Goal: Task Accomplishment & Management: Manage account settings

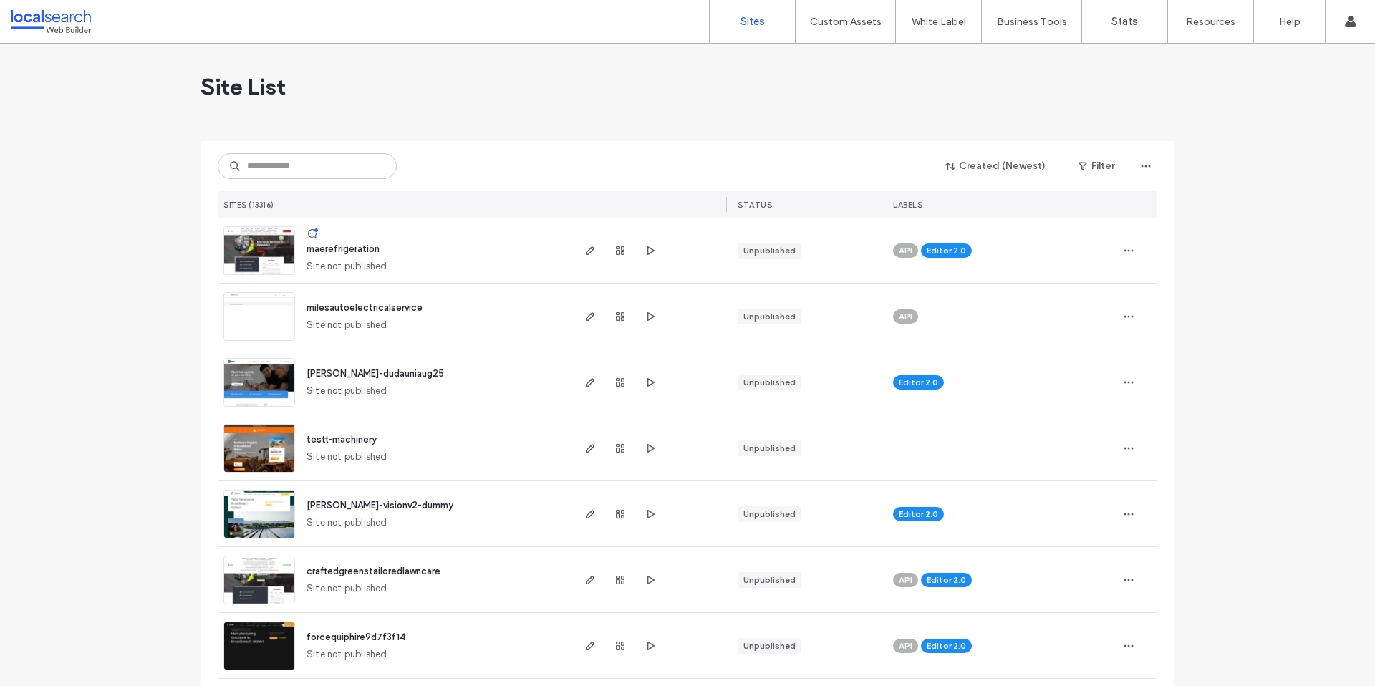
click at [322, 150] on div "Created (Newest) Filter SITES (13316) STATUS LABELS" at bounding box center [687, 179] width 939 height 77
click at [323, 155] on input at bounding box center [307, 166] width 179 height 26
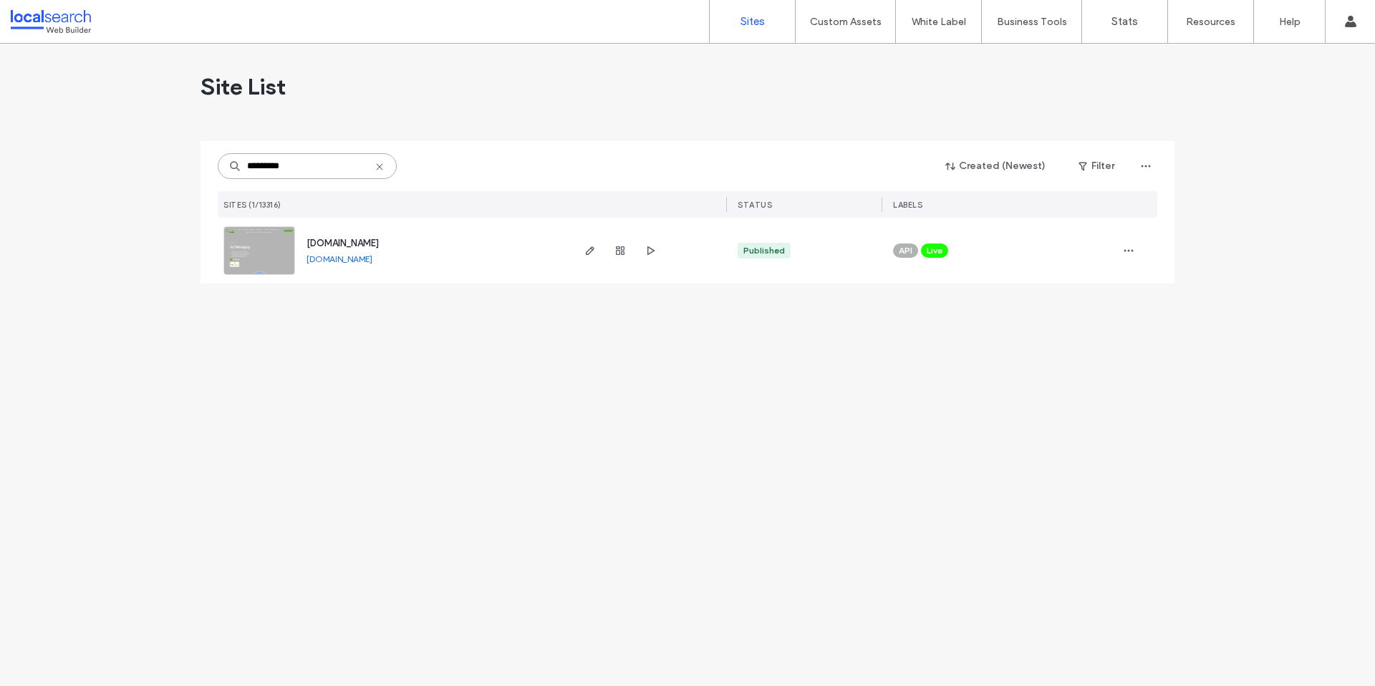
type input "*********"
drag, startPoint x: 579, startPoint y: 257, endPoint x: 587, endPoint y: 256, distance: 8.0
click at [581, 257] on div at bounding box center [648, 251] width 156 height 66
click at [588, 255] on icon "button" at bounding box center [589, 250] width 11 height 11
type input "*********"
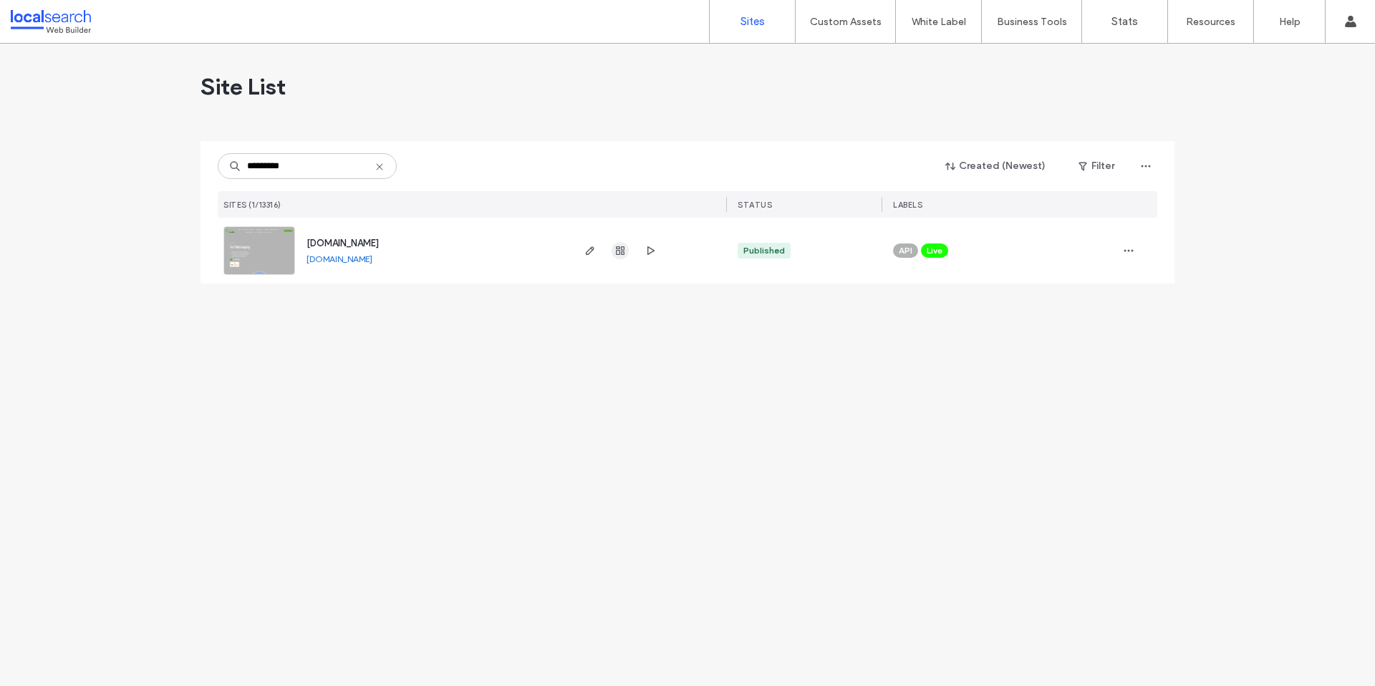
click at [620, 252] on icon "button" at bounding box center [619, 250] width 11 height 11
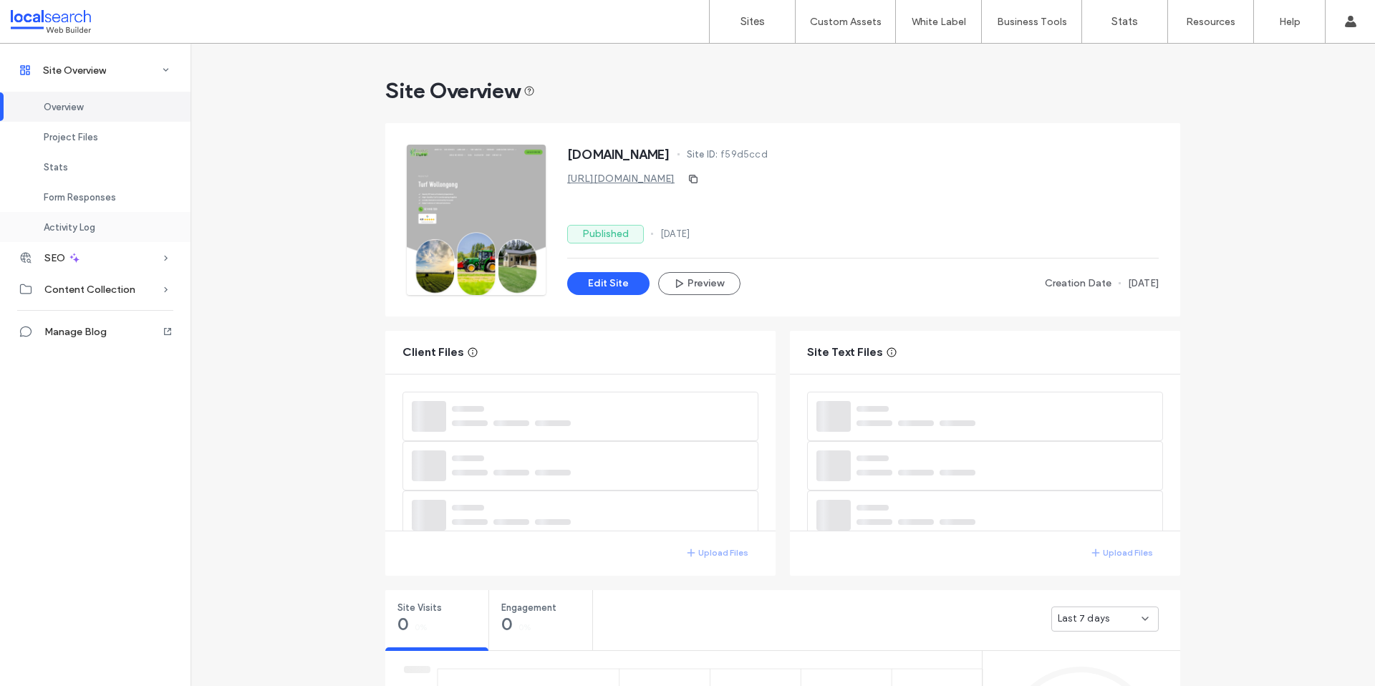
click at [73, 218] on div "Activity Log" at bounding box center [95, 227] width 190 height 30
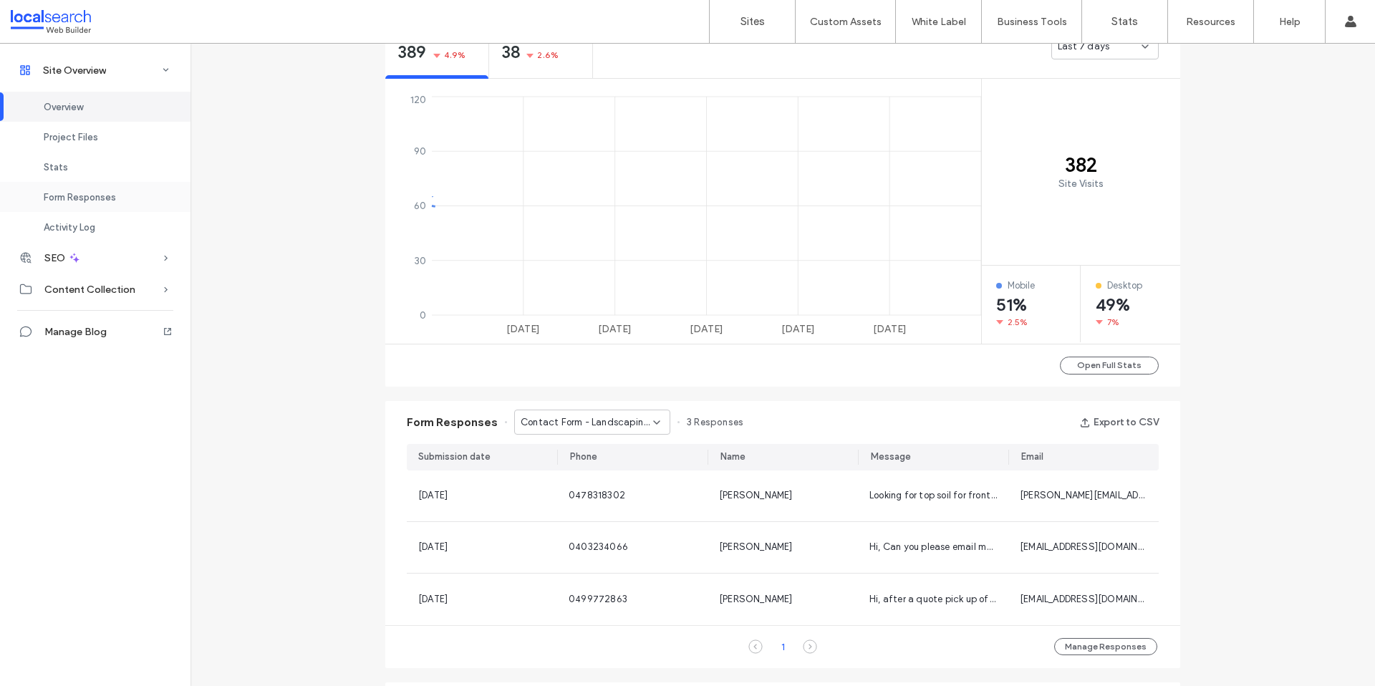
click at [84, 203] on div "Form Responses" at bounding box center [95, 197] width 190 height 30
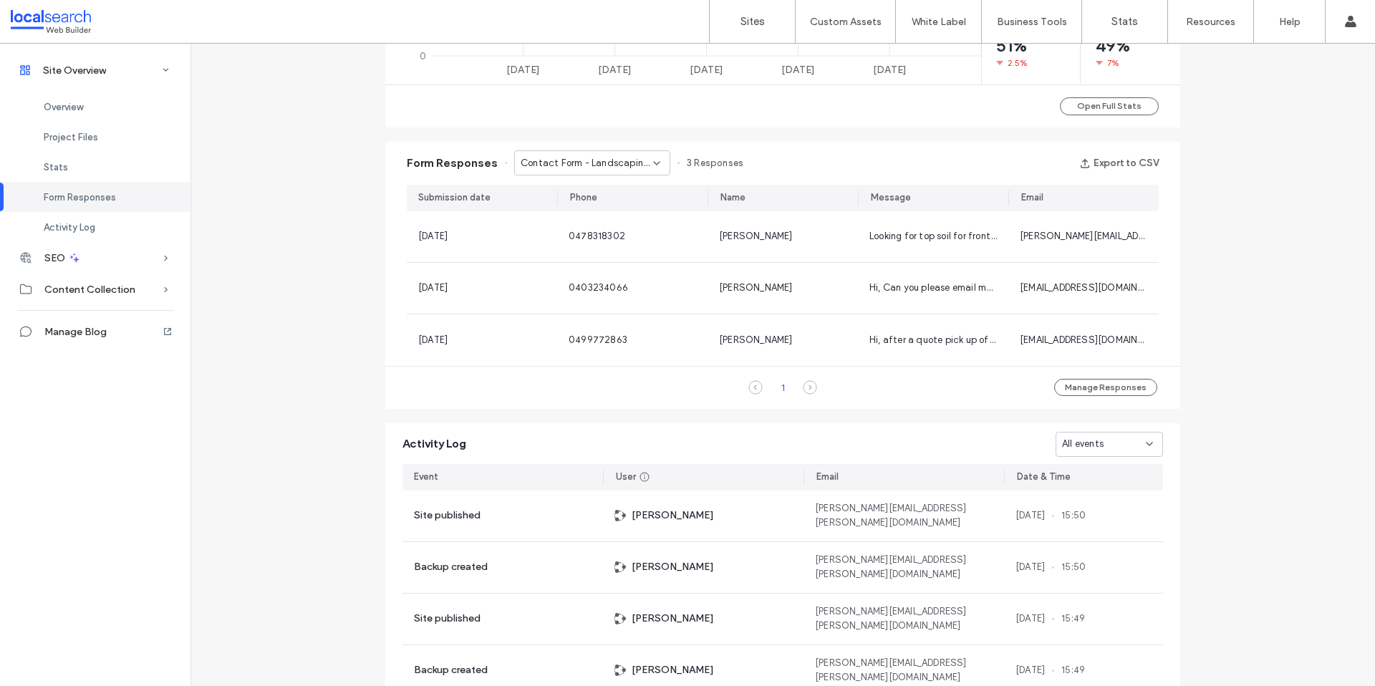
scroll to position [923, 0]
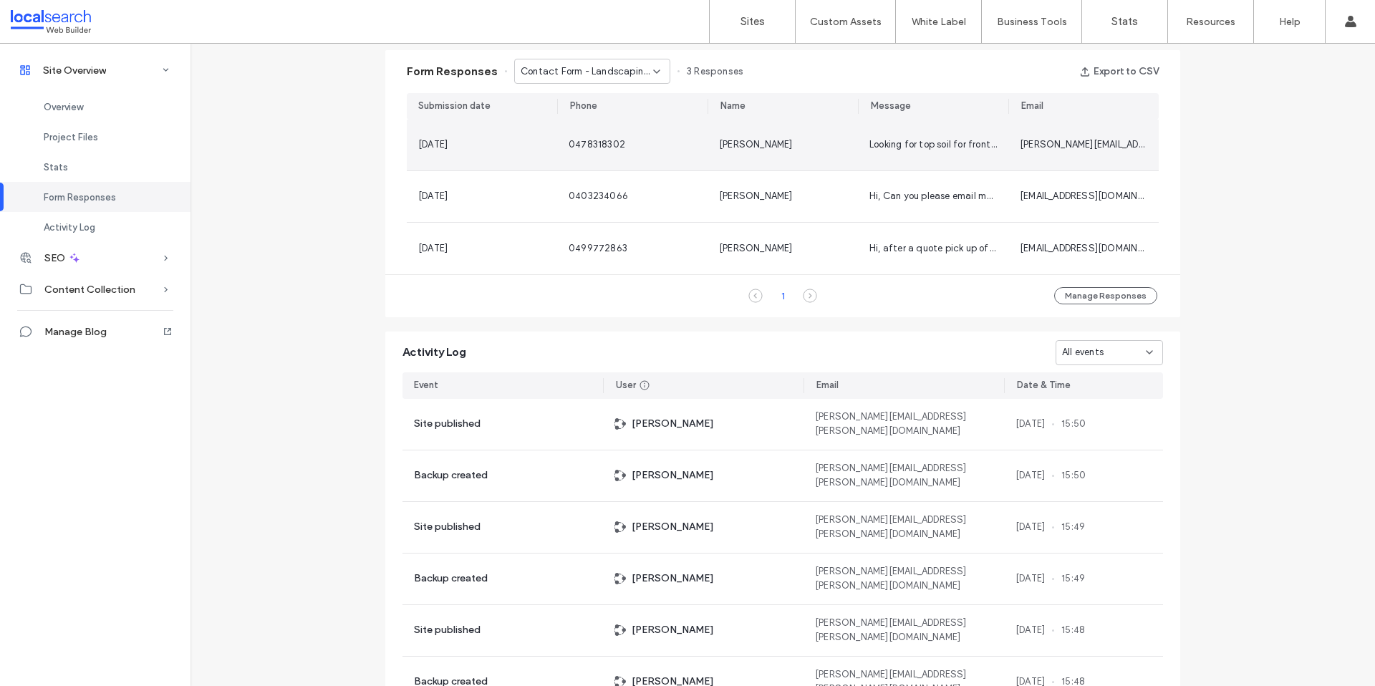
click at [754, 140] on span "Dave Hamill" at bounding box center [756, 144] width 74 height 11
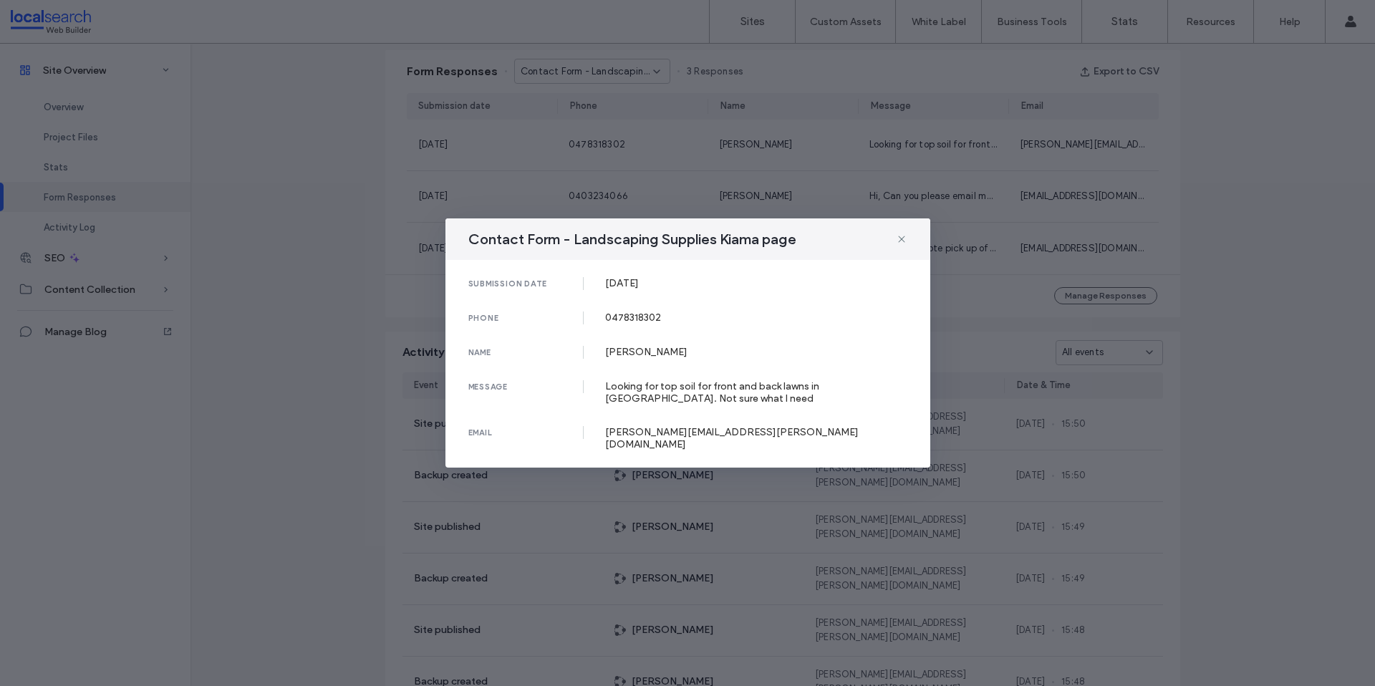
click at [662, 150] on div "Contact Form - Landscaping Supplies Kiama page submission date 27 Sep, 2024 pho…" at bounding box center [687, 343] width 1375 height 686
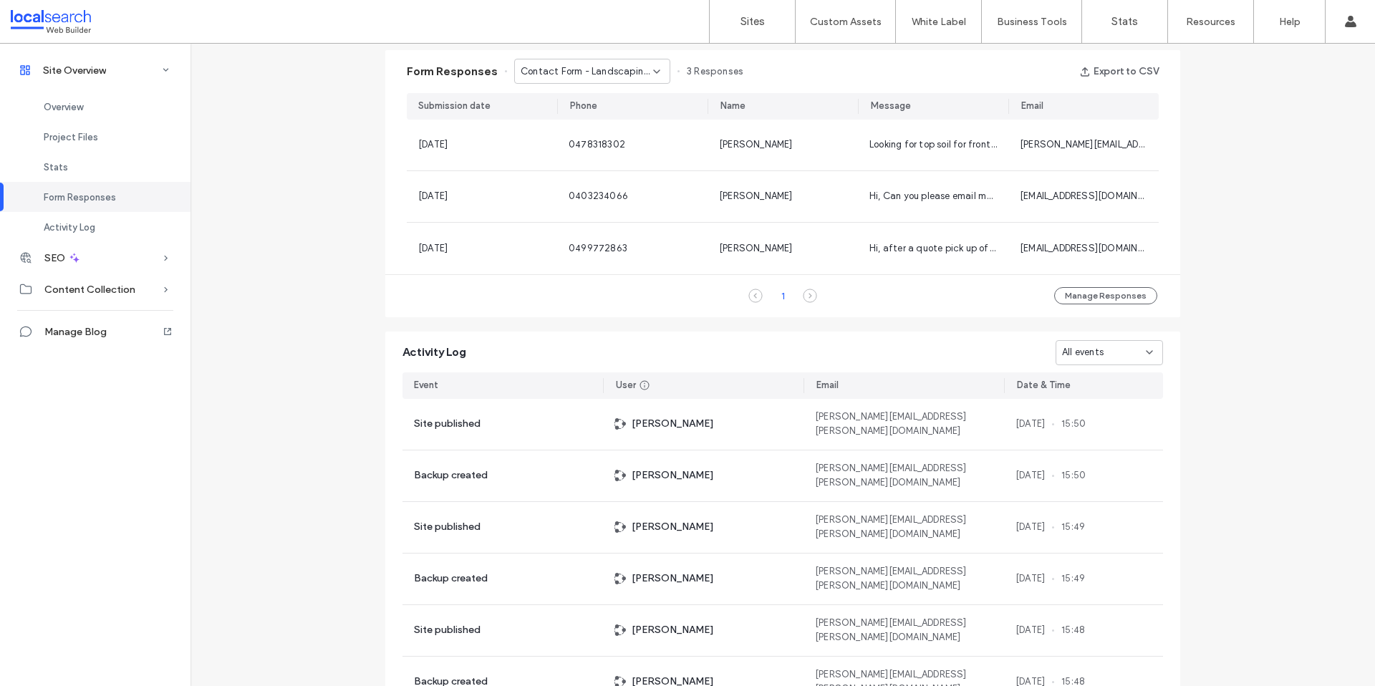
click at [634, 75] on span "Contact Form - Landscaping Supplies Kiama page" at bounding box center [587, 71] width 132 height 14
click at [618, 130] on div "Contact Form - Turf Vincentia page" at bounding box center [585, 121] width 155 height 25
click at [615, 82] on div "Contact Form - Turf Vincentia page" at bounding box center [592, 71] width 156 height 25
click at [611, 151] on span "Contact Form - Turf Wollongong page" at bounding box center [581, 147] width 137 height 14
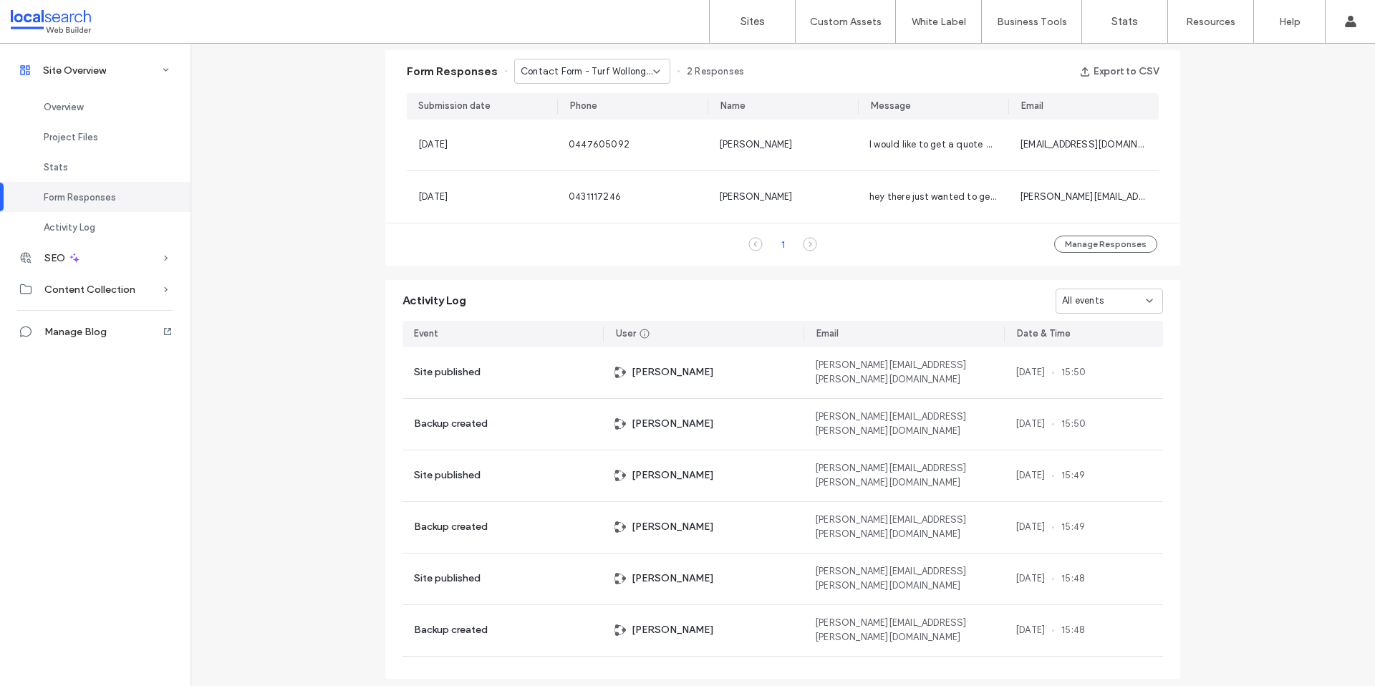
click at [610, 73] on span "Contact Form - Turf Wollongong page" at bounding box center [587, 71] width 132 height 14
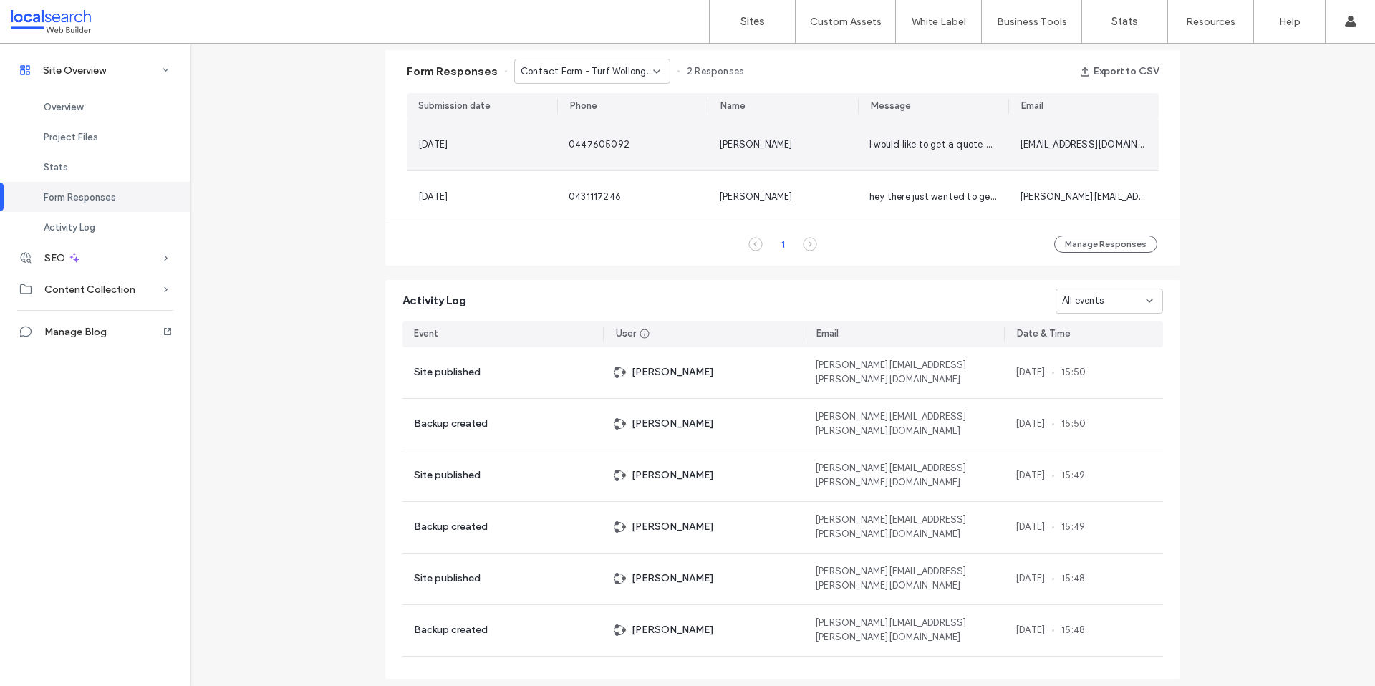
click at [732, 144] on span "Maddie" at bounding box center [756, 144] width 74 height 11
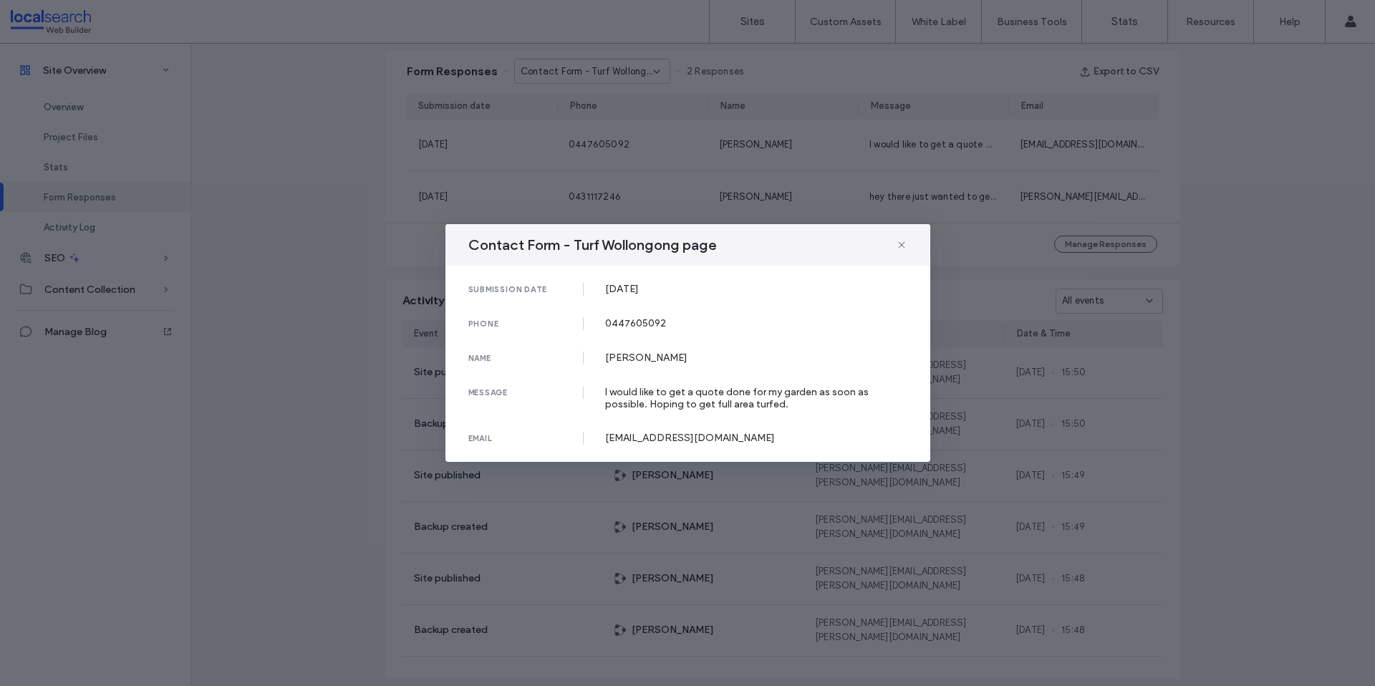
click at [591, 172] on div "Contact Form - Turf Wollongong page submission date 13 Aug, 2025 phone 04476050…" at bounding box center [687, 343] width 1375 height 686
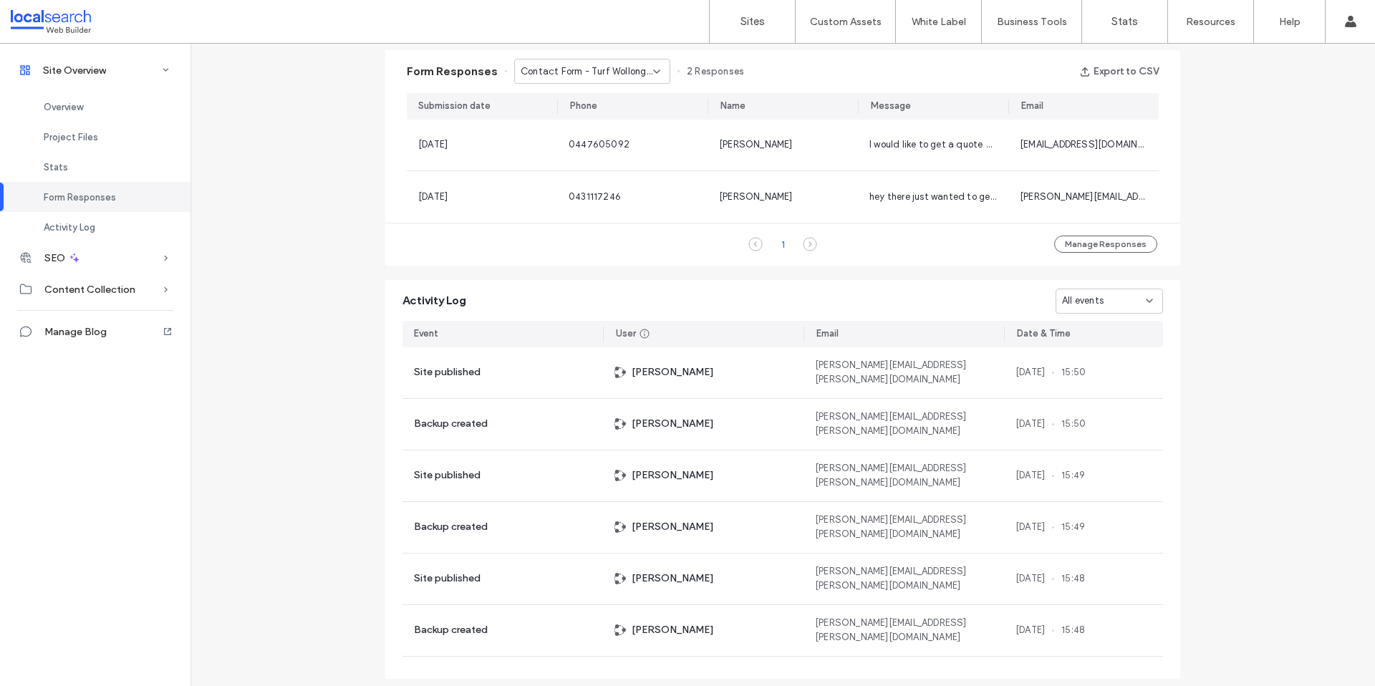
click at [594, 64] on span "Contact Form - Turf Wollongong page" at bounding box center [587, 71] width 132 height 14
click at [579, 165] on span "Contact Form - Turf Nowra page" at bounding box center [581, 172] width 137 height 14
click at [579, 79] on div "Contact Form - Turf Nowra page" at bounding box center [592, 71] width 156 height 25
click at [574, 186] on div "Contact Form - Home page" at bounding box center [585, 196] width 155 height 25
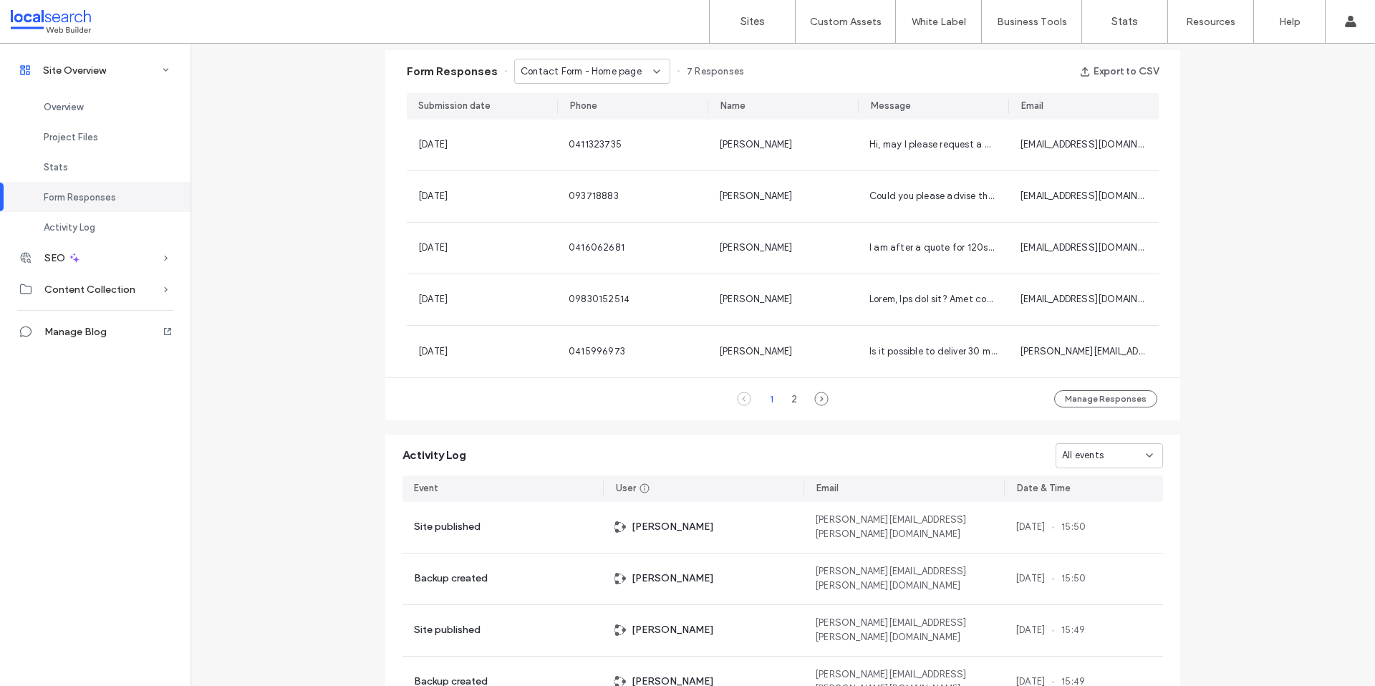
click at [580, 80] on div "Contact Form - Home page" at bounding box center [592, 71] width 156 height 25
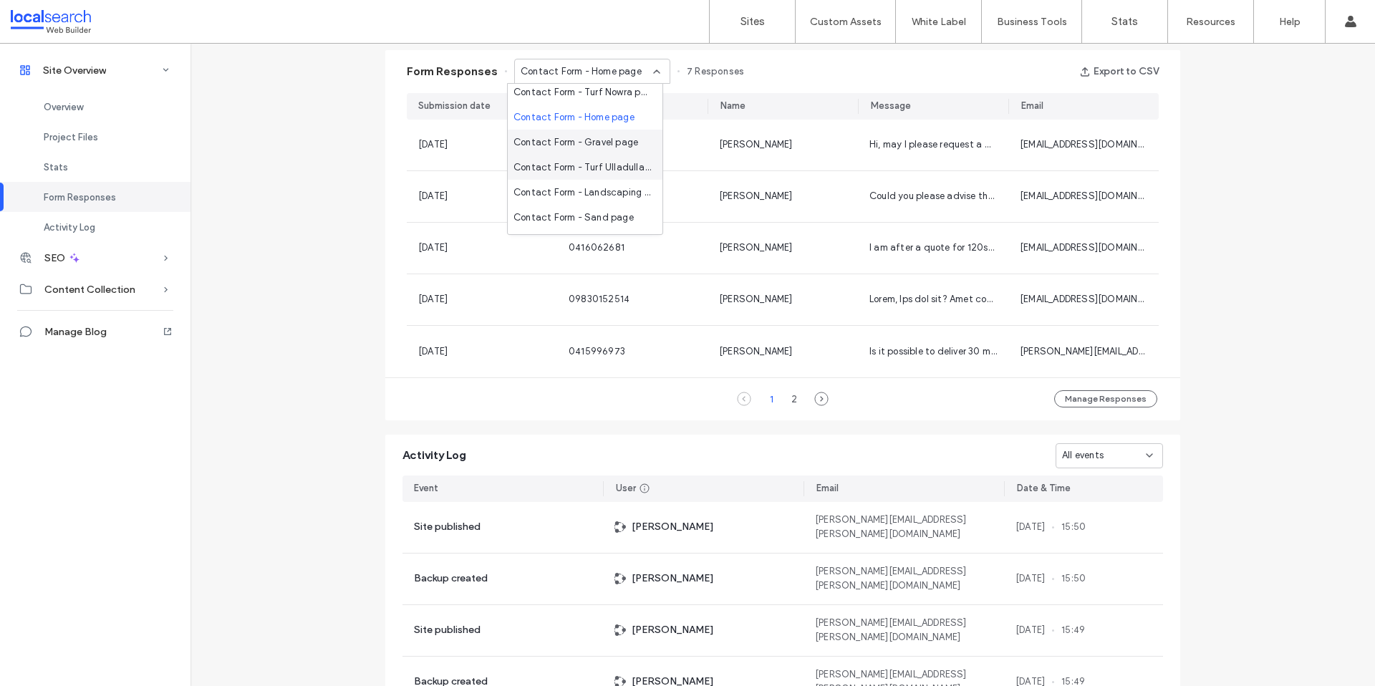
scroll to position [80, 0]
click at [584, 146] on span "Contact Form - Gravel page" at bounding box center [575, 142] width 125 height 14
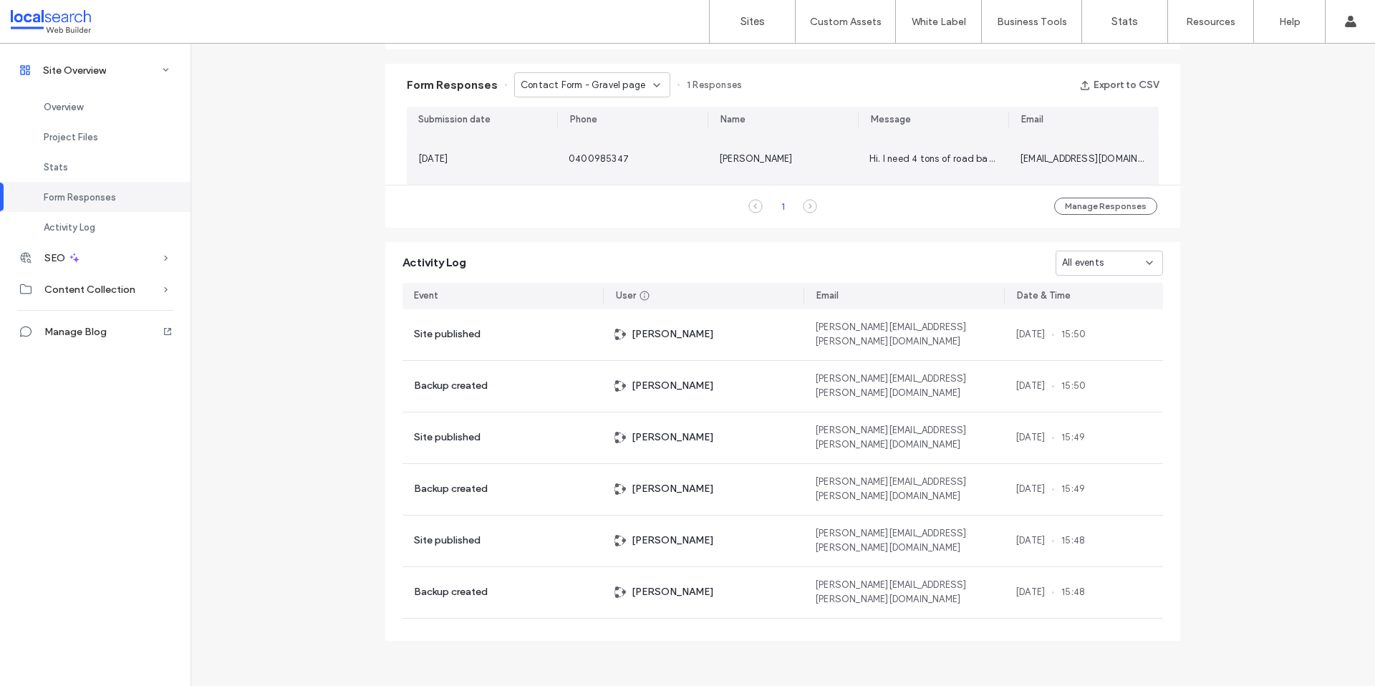
scroll to position [909, 0]
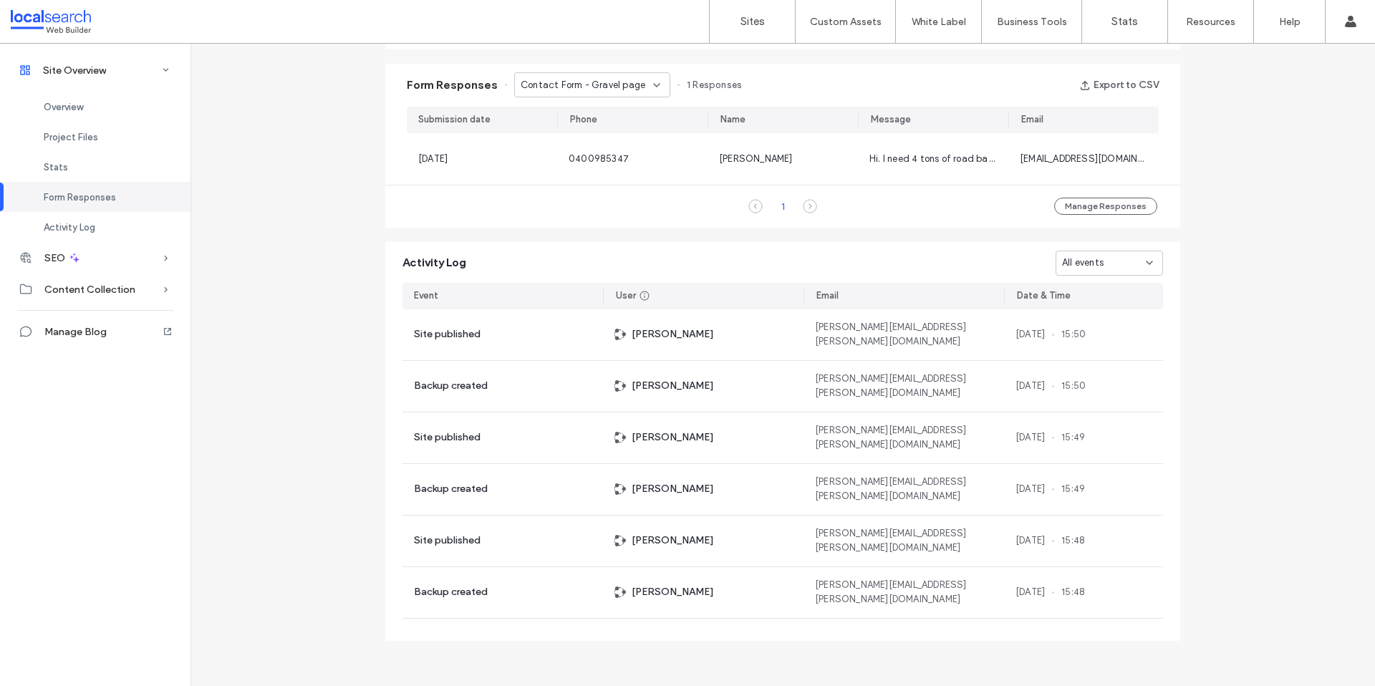
click at [556, 88] on span "Contact Form - Gravel page" at bounding box center [583, 85] width 125 height 14
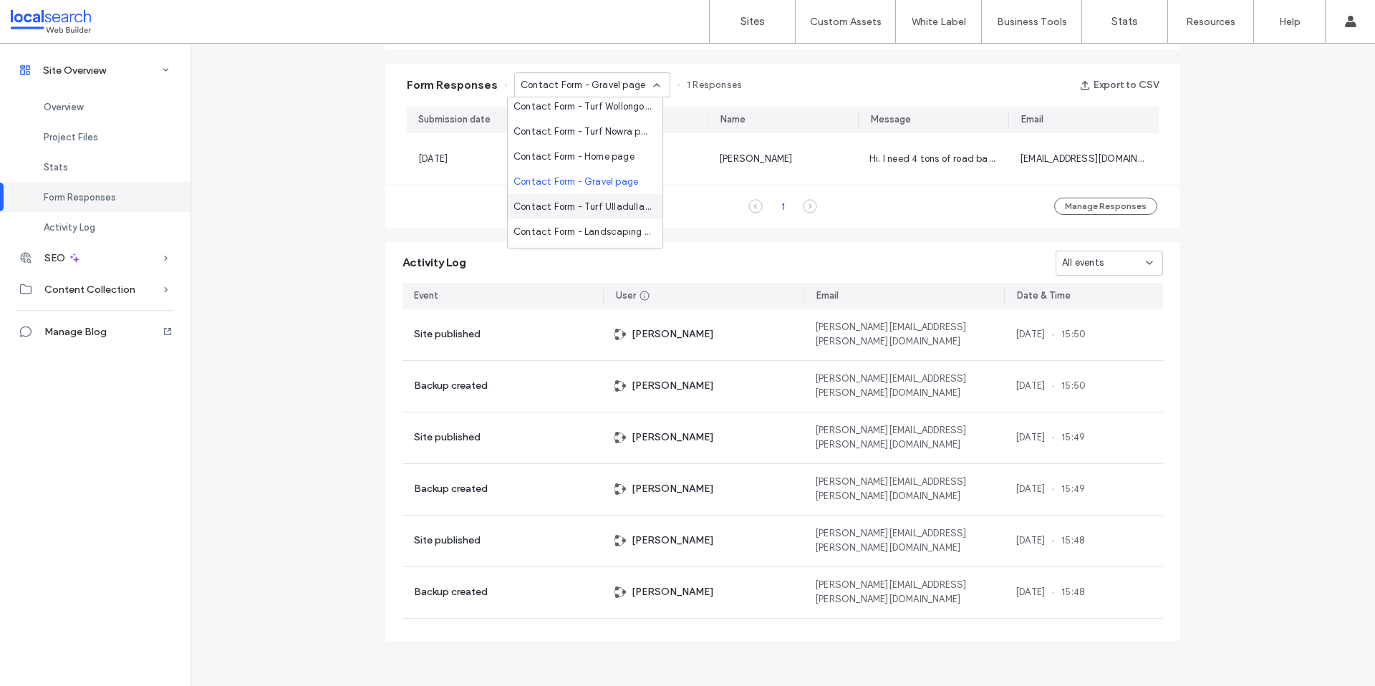
click at [569, 208] on span "Contact Form - Turf Ulladulla page" at bounding box center [581, 207] width 137 height 14
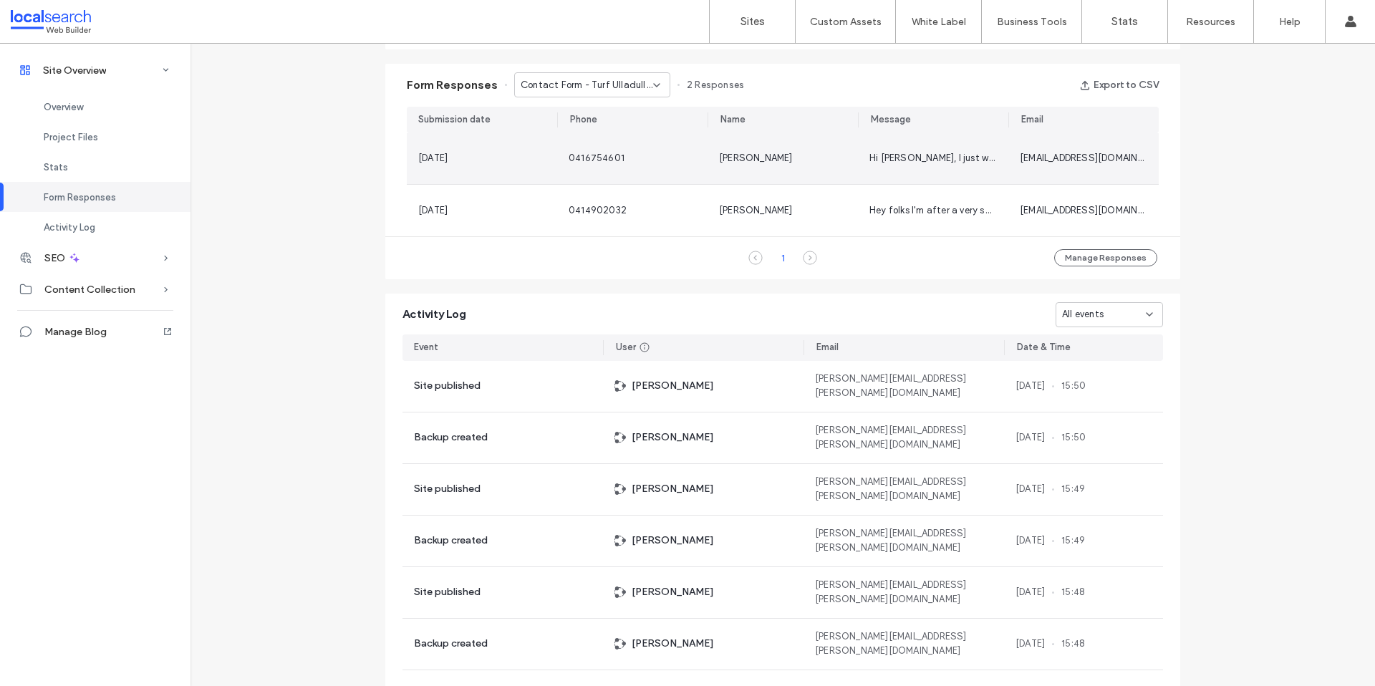
scroll to position [923, 0]
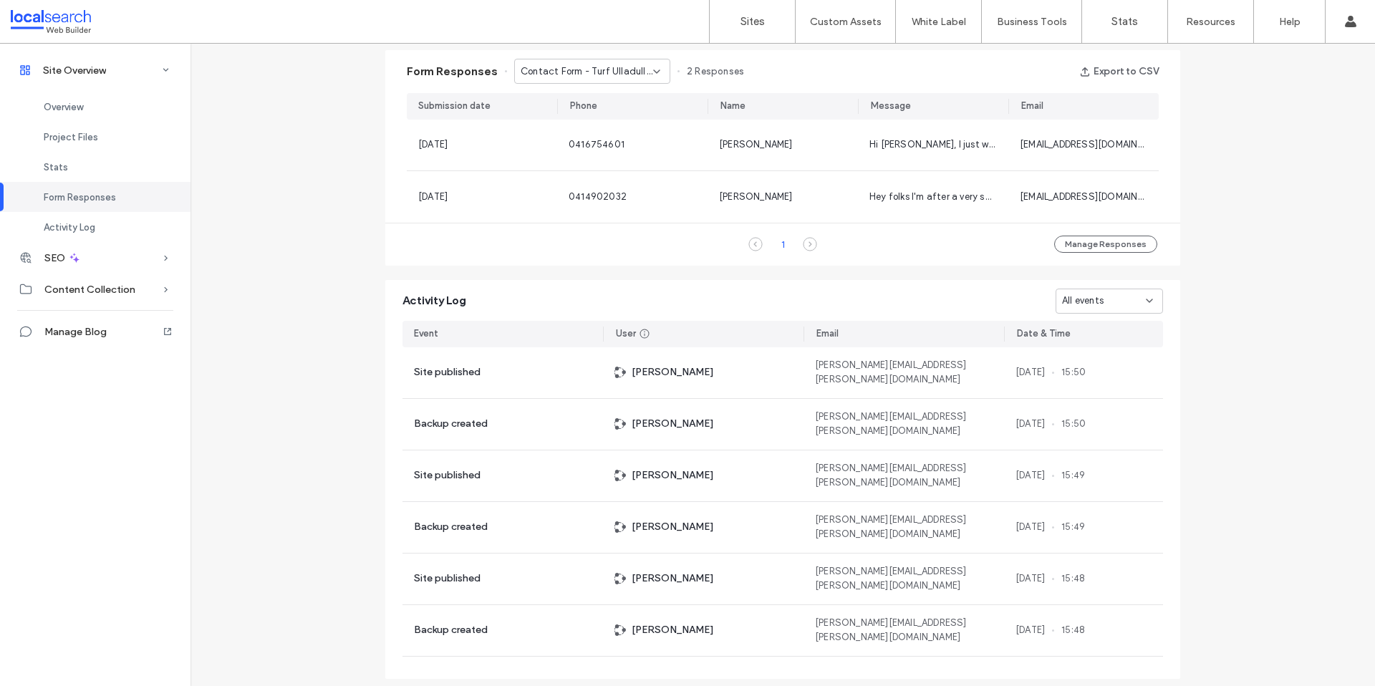
click at [546, 71] on span "Contact Form - Turf Ulladulla page" at bounding box center [587, 71] width 132 height 14
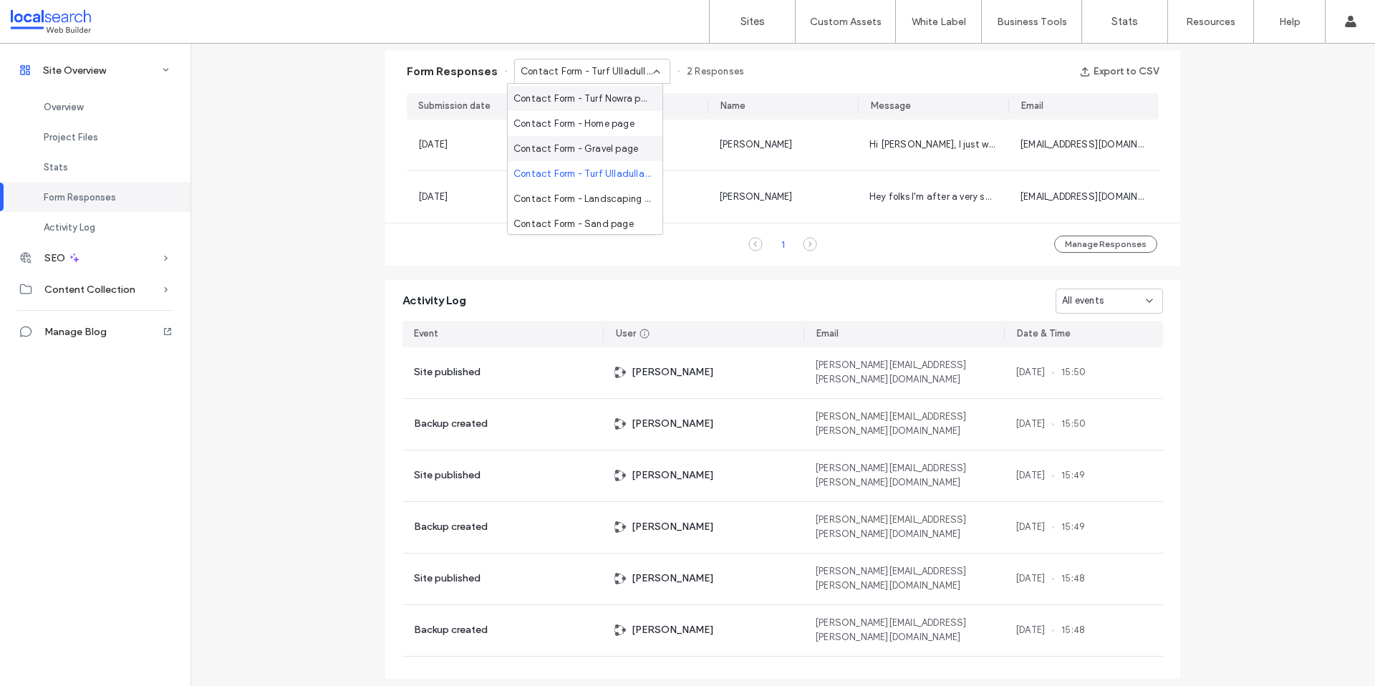
scroll to position [76, 0]
click at [575, 186] on div "Contact Form - Landscaping Supplies Shellharbour page" at bounding box center [585, 195] width 155 height 25
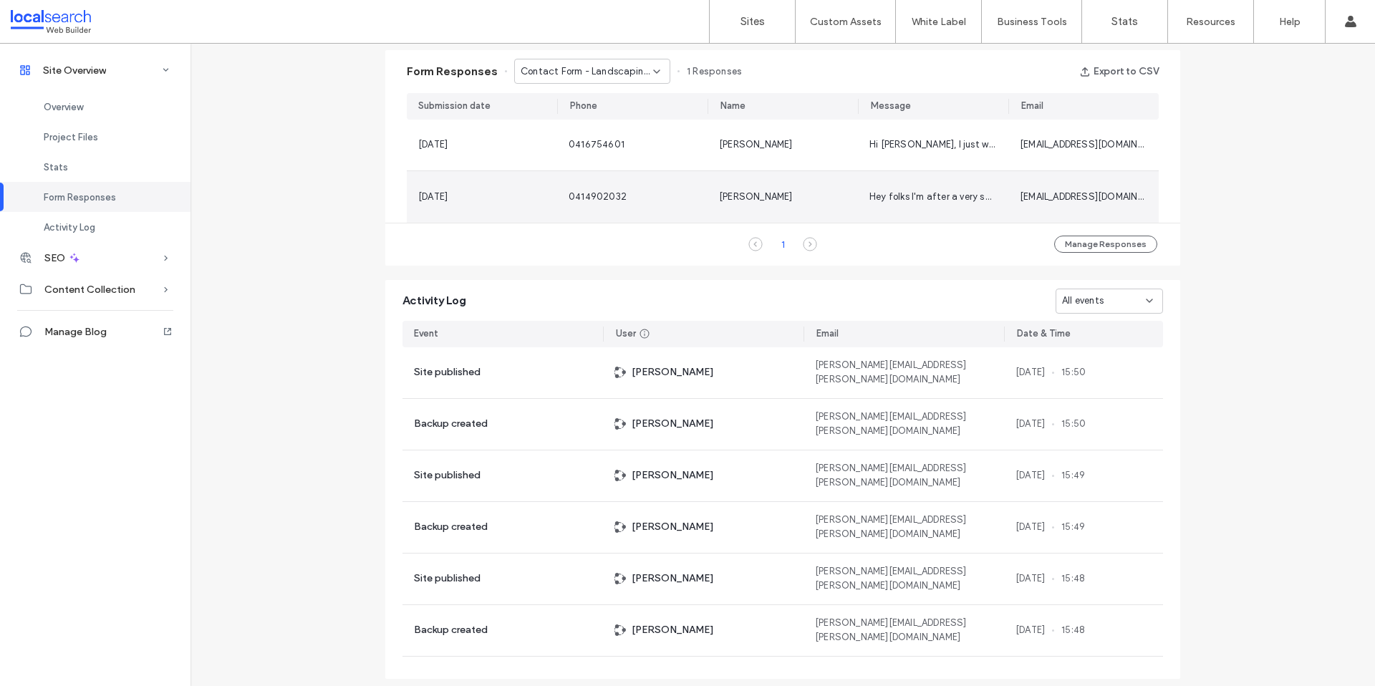
scroll to position [909, 0]
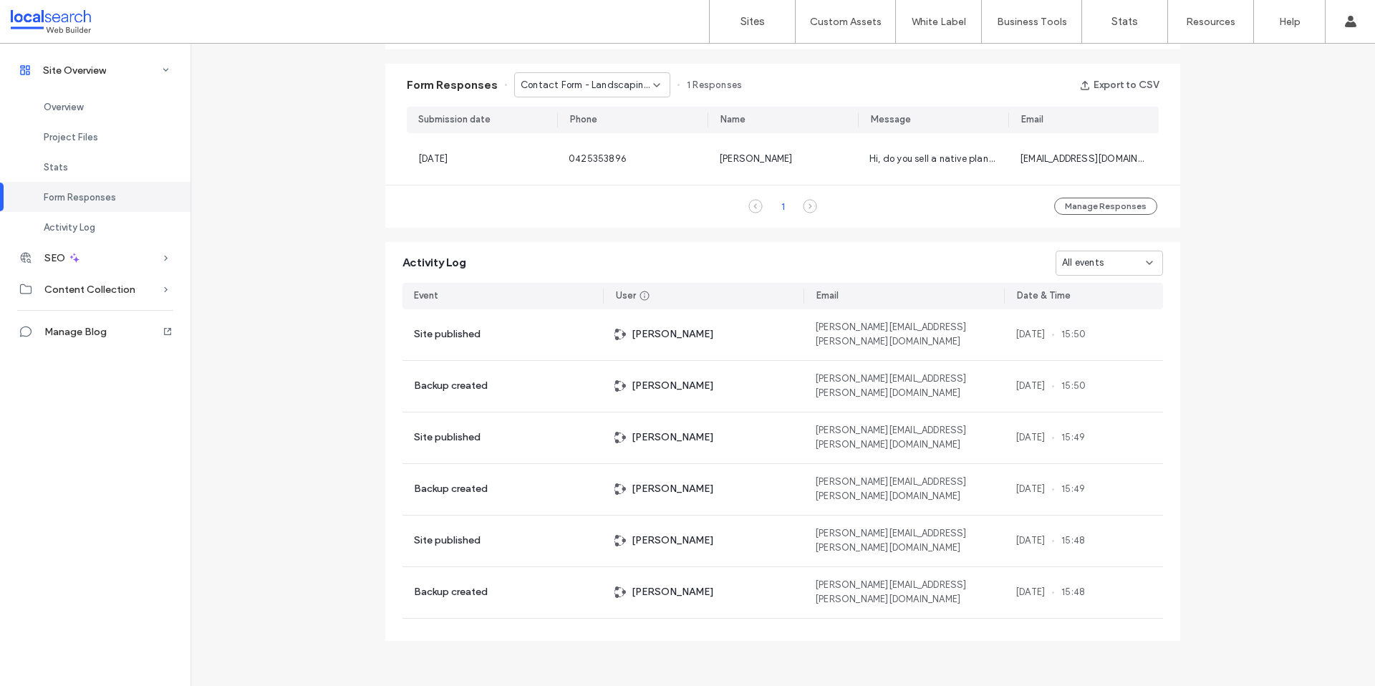
click at [567, 85] on span "Contact Form - Landscaping Supplies Shellharbour page" at bounding box center [587, 85] width 132 height 14
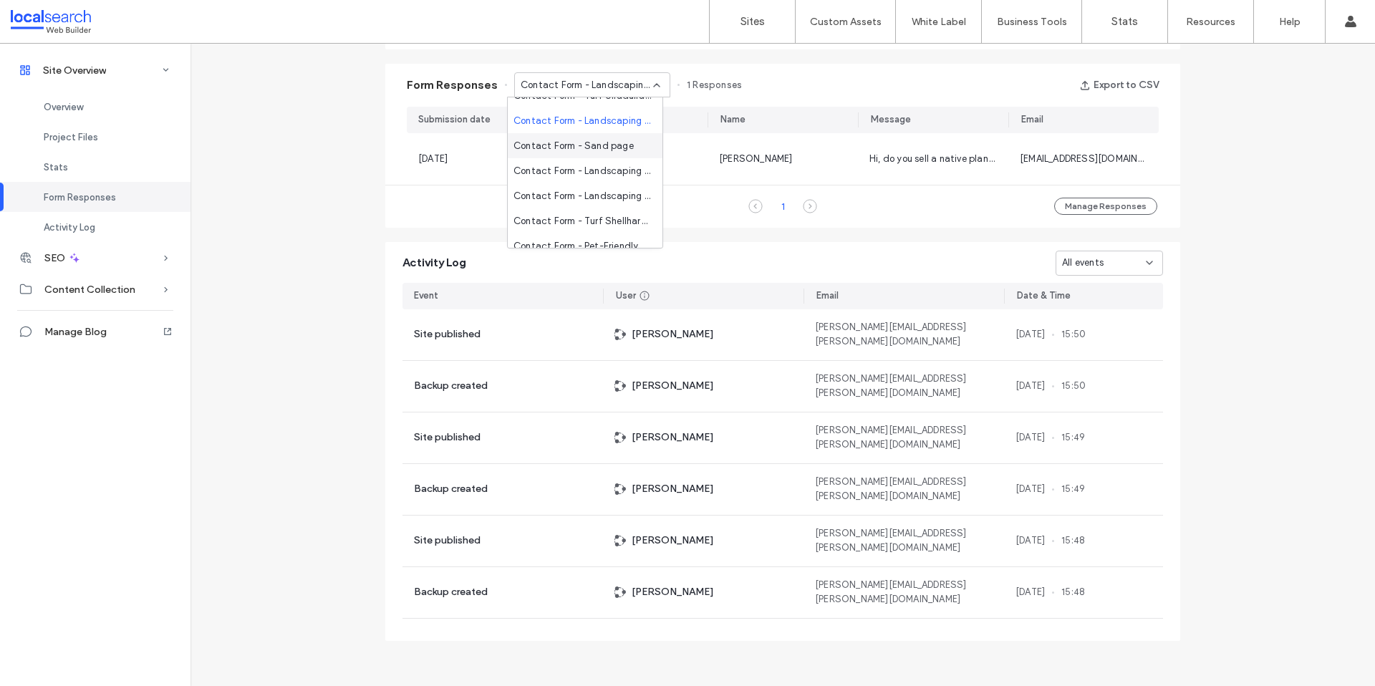
click at [571, 152] on span "Contact Form - Sand page" at bounding box center [573, 146] width 120 height 14
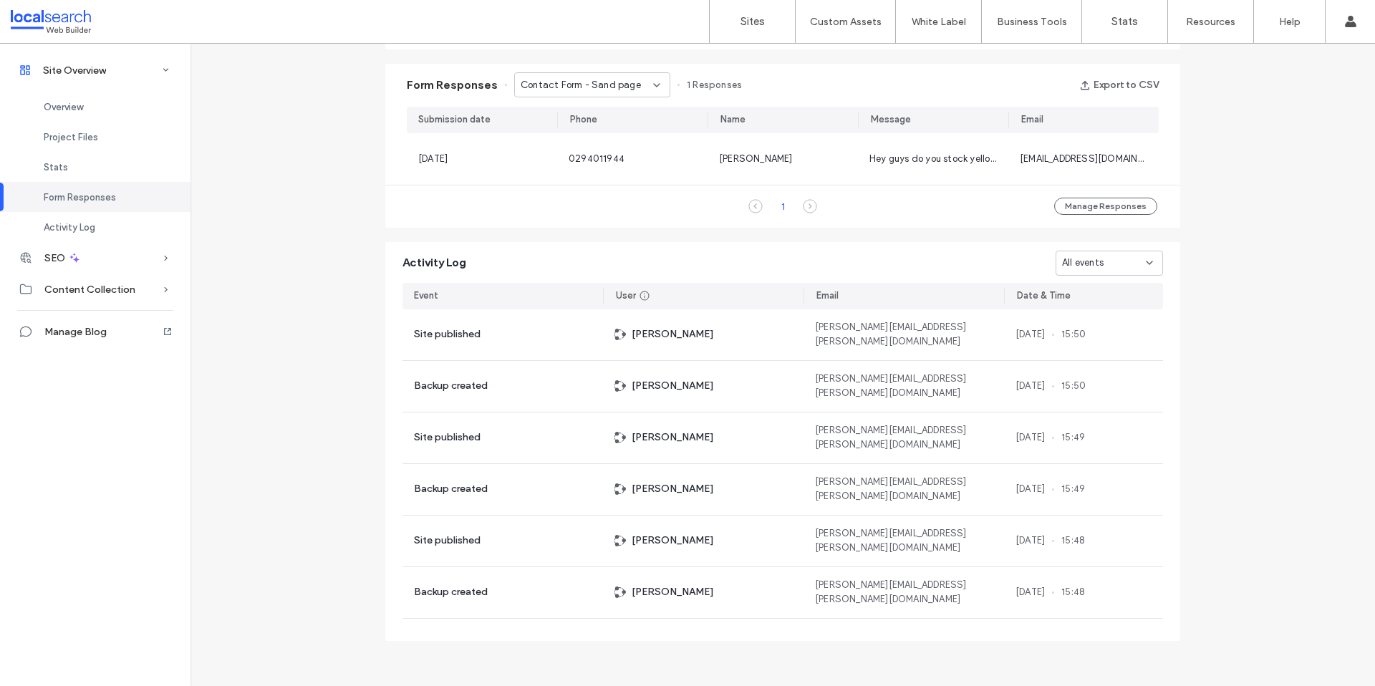
click at [581, 91] on span "Contact Form - Sand page" at bounding box center [581, 85] width 120 height 14
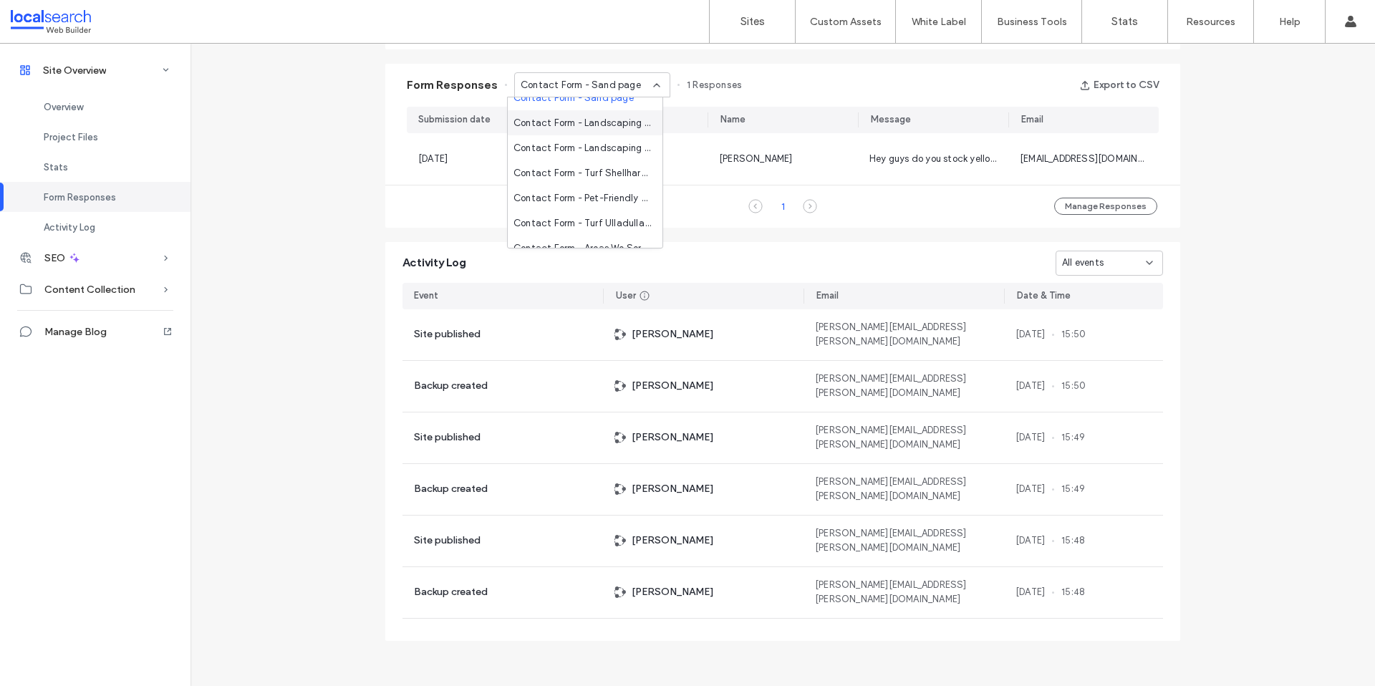
click at [578, 116] on span "Contact Form - Landscaping Supplies Kiama page" at bounding box center [581, 123] width 137 height 14
click at [573, 93] on div "Contact Form - Landscaping Supplies Kiama page" at bounding box center [592, 84] width 156 height 25
click at [581, 142] on span "Contact Form - Landscaping Supplies Ulladulla page" at bounding box center [581, 140] width 137 height 14
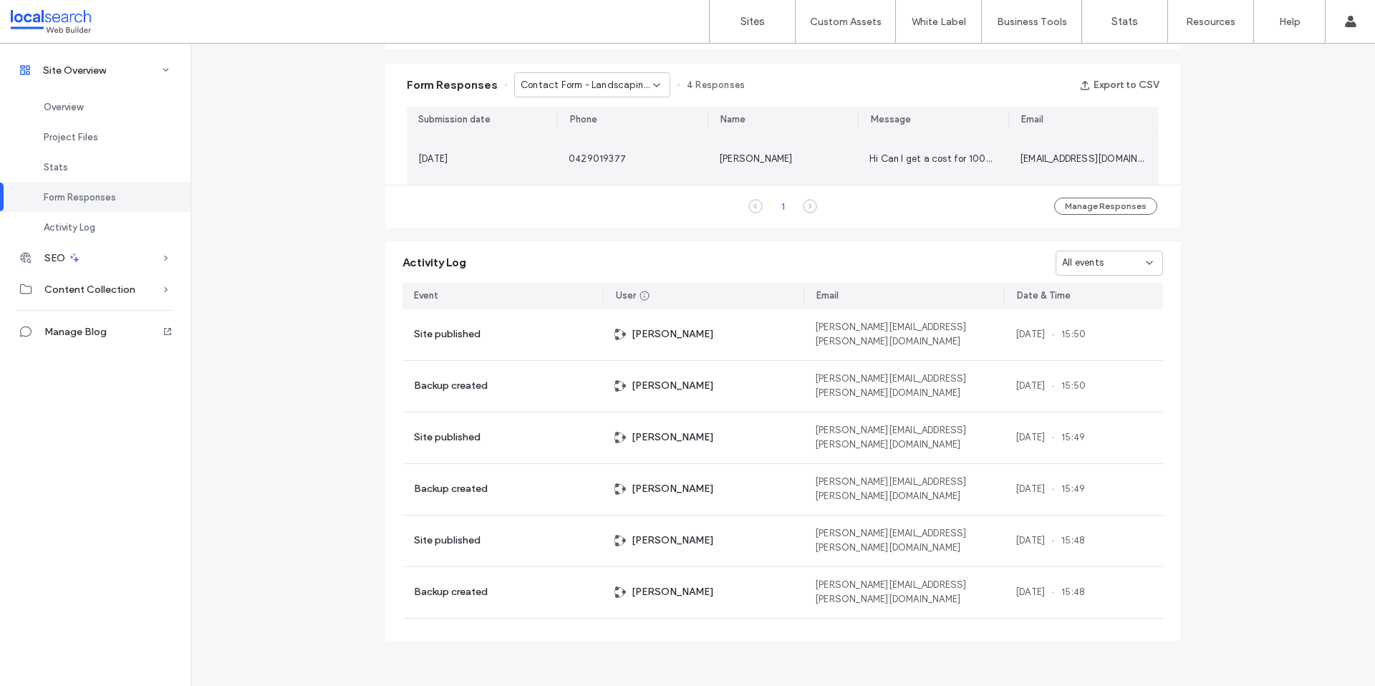
scroll to position [923, 0]
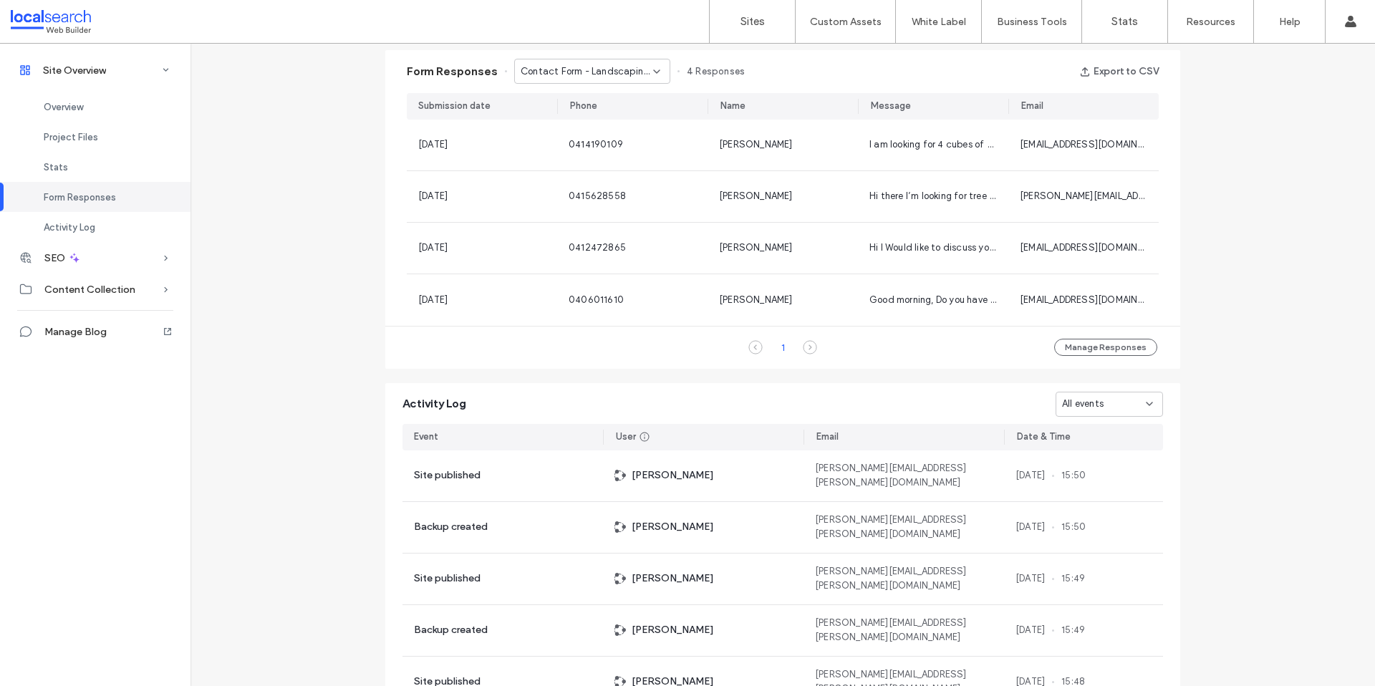
click at [562, 79] on div "Contact Form - Landscaping Supplies Ulladulla page" at bounding box center [592, 71] width 156 height 25
click at [576, 140] on span "Contact Form - Turf Shellharbour page" at bounding box center [581, 139] width 137 height 14
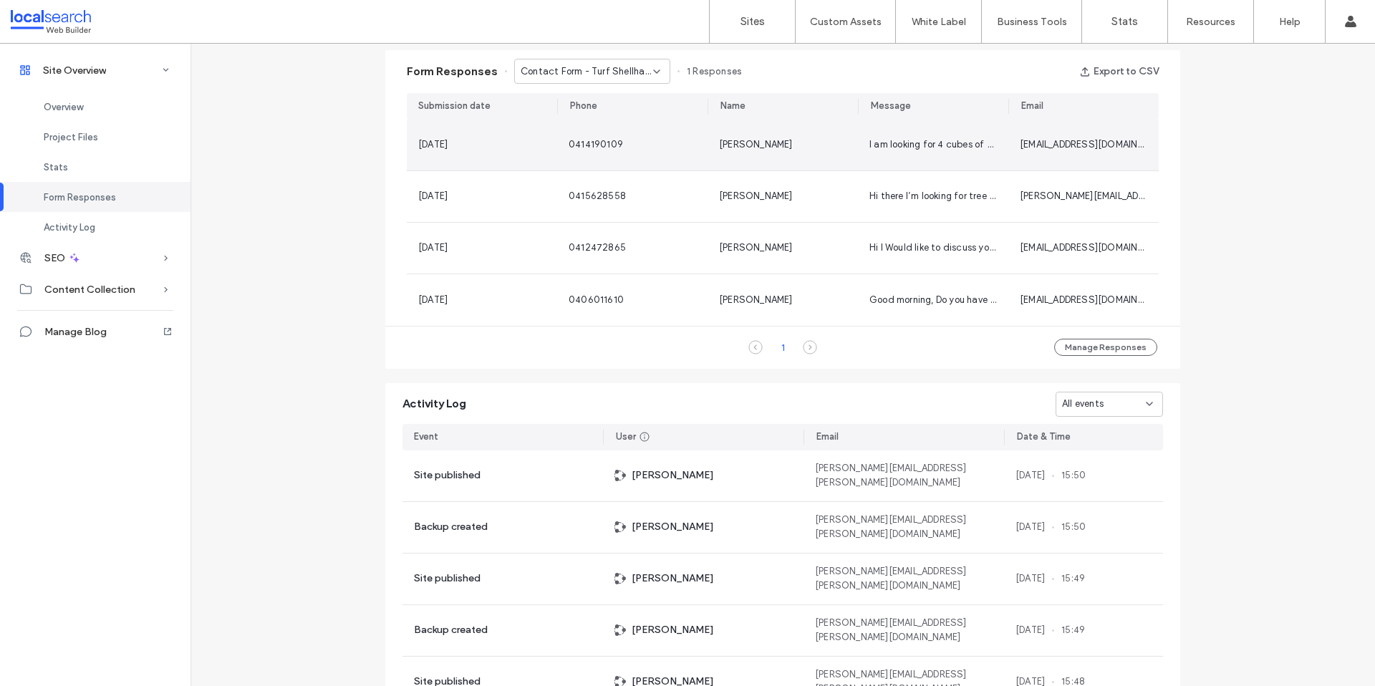
scroll to position [909, 0]
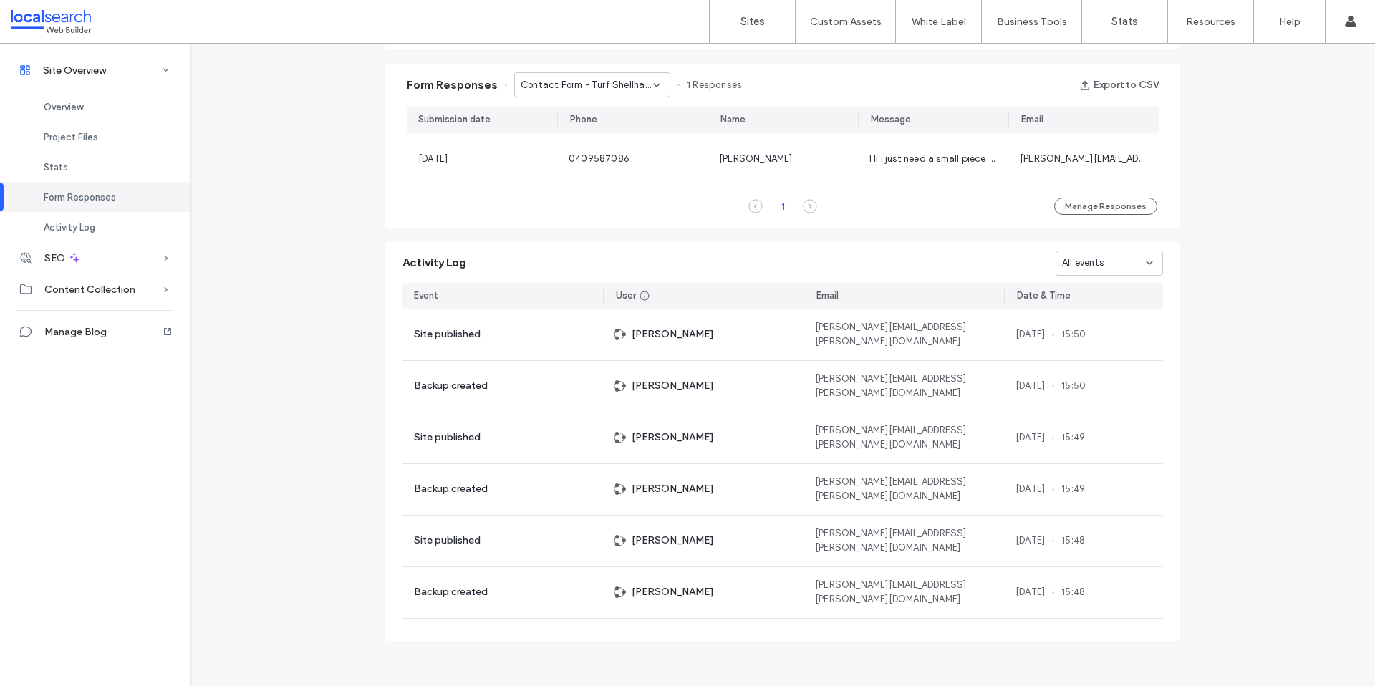
click at [555, 86] on span "Contact Form - Turf Shellharbour page" at bounding box center [587, 85] width 132 height 14
click at [559, 169] on span "Contact Form - Pet-Friendly Turf Vincentia page" at bounding box center [581, 174] width 137 height 14
click at [568, 82] on span "Contact Form - Pet-Friendly Turf Vincentia page" at bounding box center [587, 85] width 132 height 14
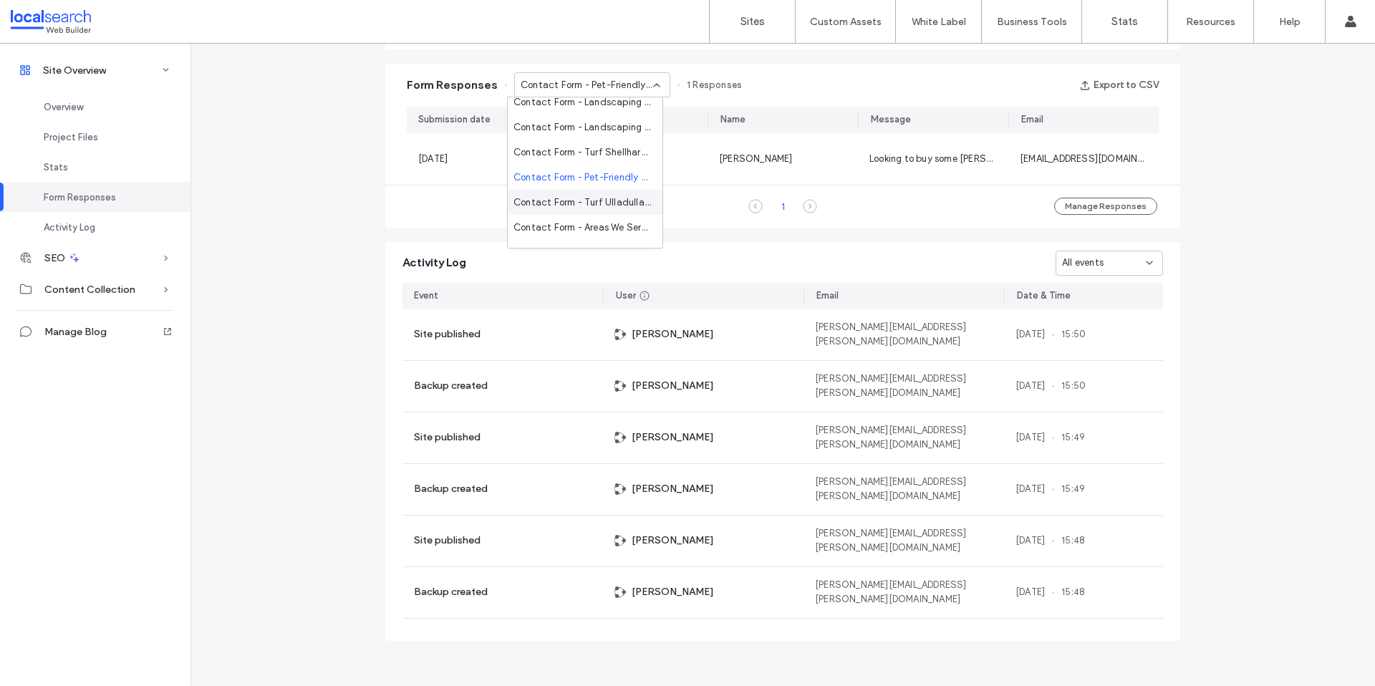
click at [576, 198] on span "Contact Form - Turf Ulladulla page" at bounding box center [581, 202] width 137 height 14
click at [563, 88] on span "Contact Form - Turf Ulladulla page" at bounding box center [587, 85] width 132 height 14
click at [581, 142] on span "Contact Form - Areas We Service page" at bounding box center [581, 138] width 137 height 14
click at [568, 91] on span "Contact Form - Areas We Service page" at bounding box center [587, 85] width 132 height 14
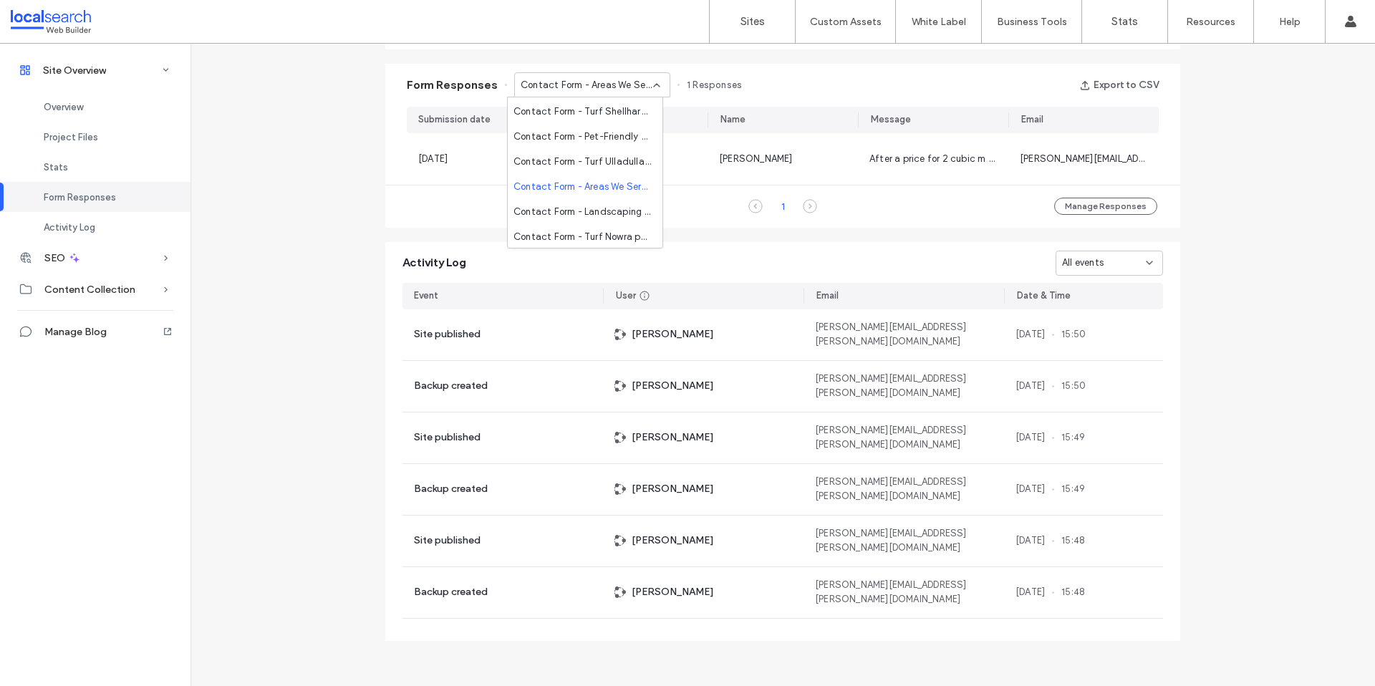
scroll to position [276, 0]
click at [586, 215] on span "Contact Form - Landscaping Supplies Nowra page" at bounding box center [581, 210] width 137 height 14
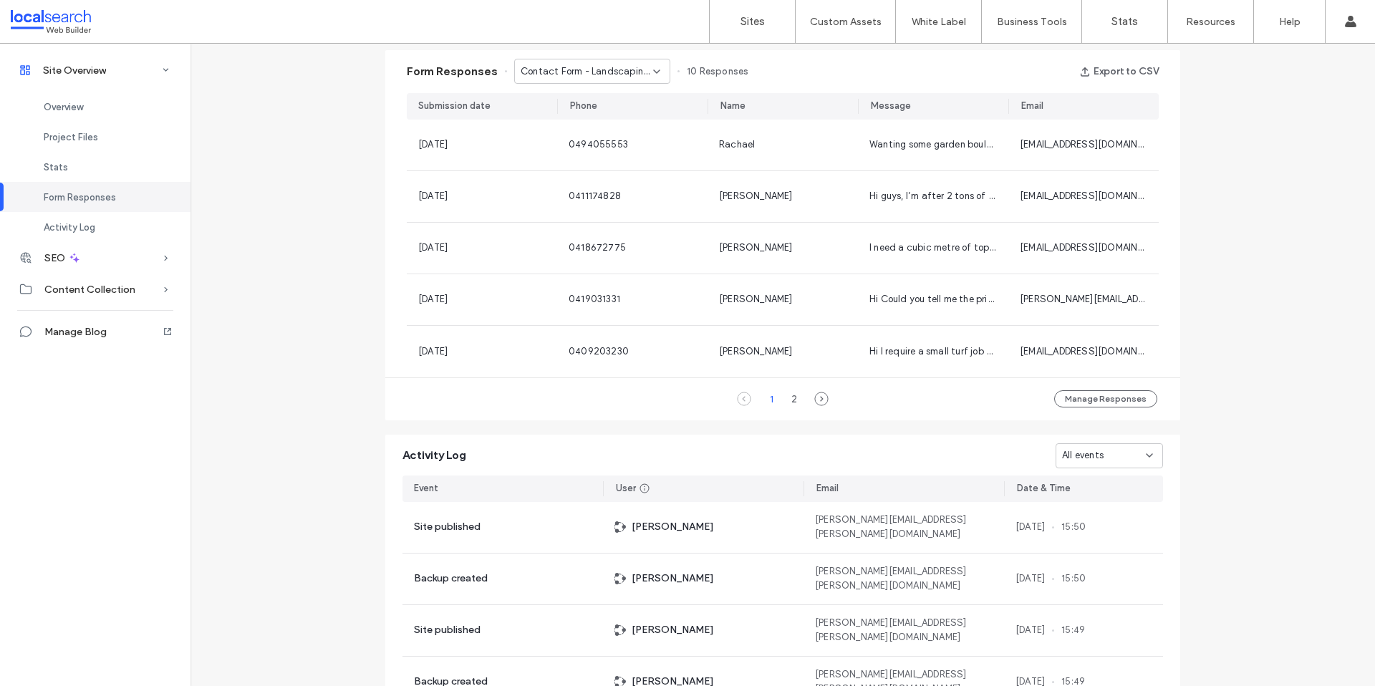
click at [574, 66] on span "Contact Form - Landscaping Supplies Nowra page" at bounding box center [587, 71] width 132 height 14
click at [597, 142] on span "Contact Form - Turf Nowra page" at bounding box center [581, 138] width 137 height 14
click at [561, 83] on div "Contact Form - Turf Nowra page" at bounding box center [592, 71] width 156 height 25
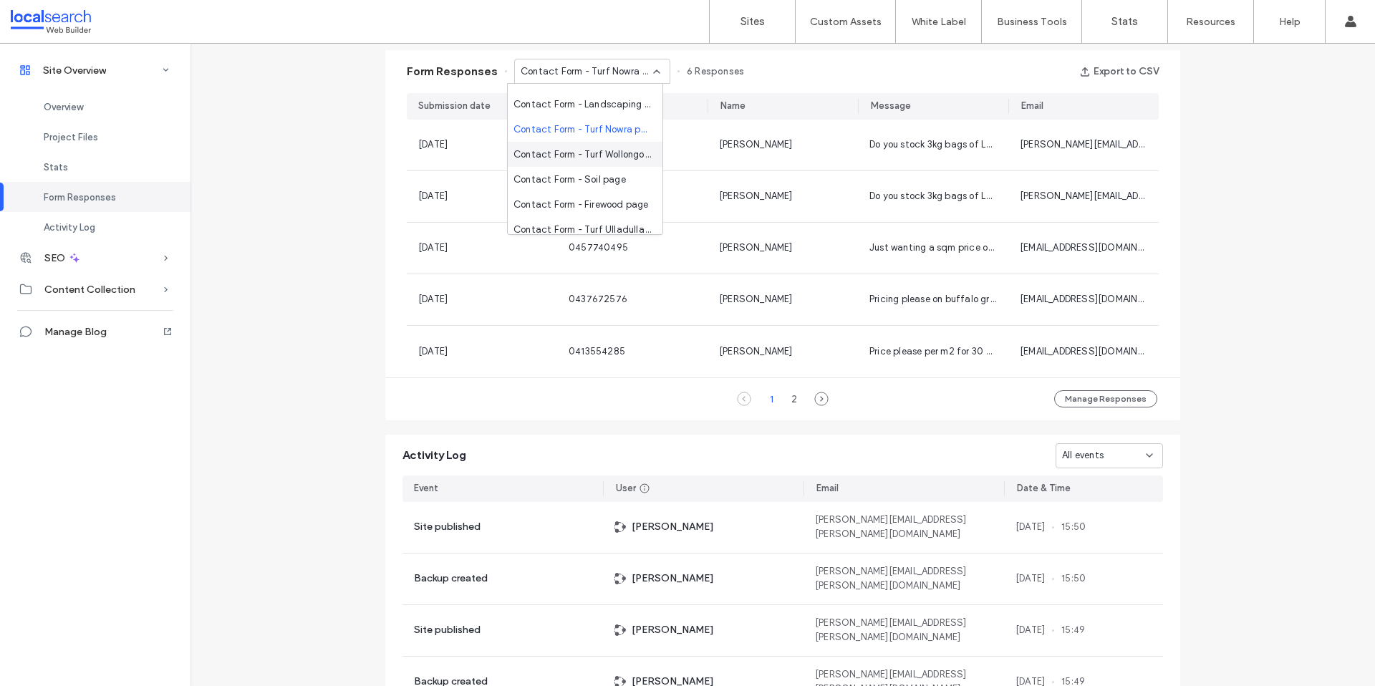
click at [588, 162] on div "Contact Form - Turf Wollongong page" at bounding box center [585, 154] width 155 height 25
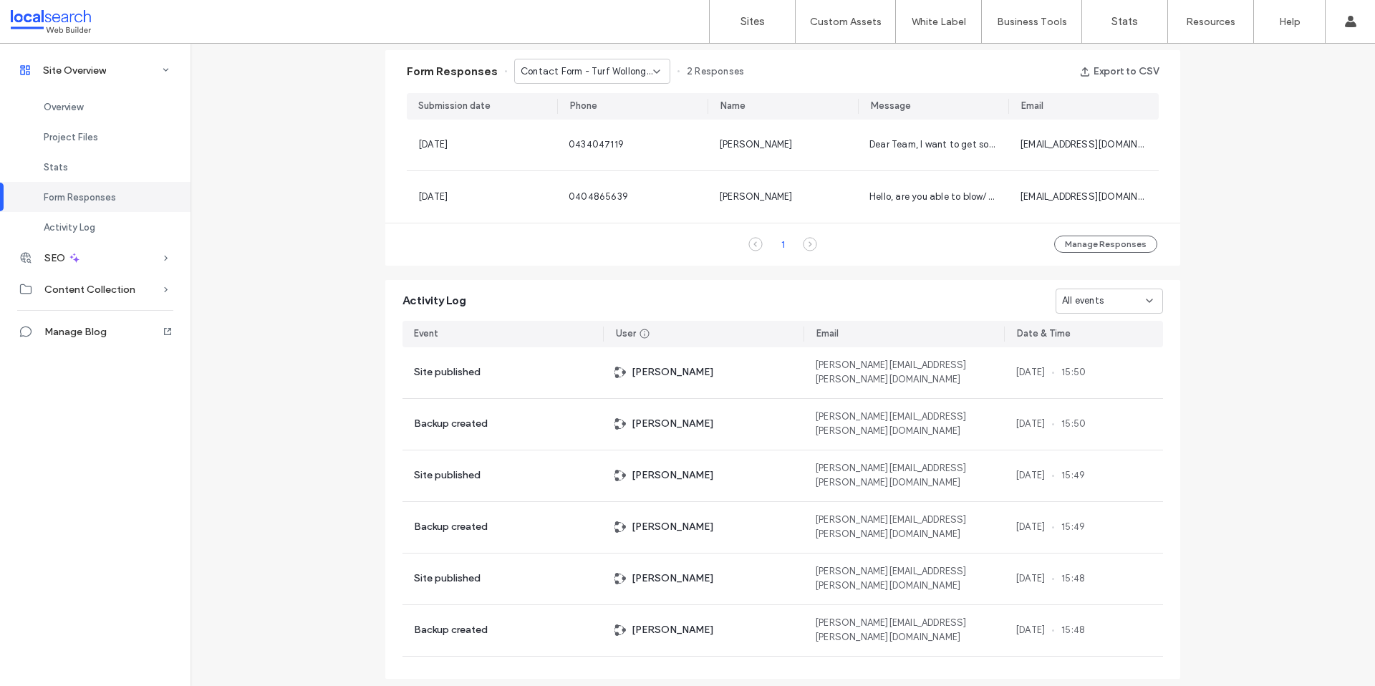
click at [638, 79] on div "Contact Form - Turf Wollongong page" at bounding box center [592, 71] width 156 height 25
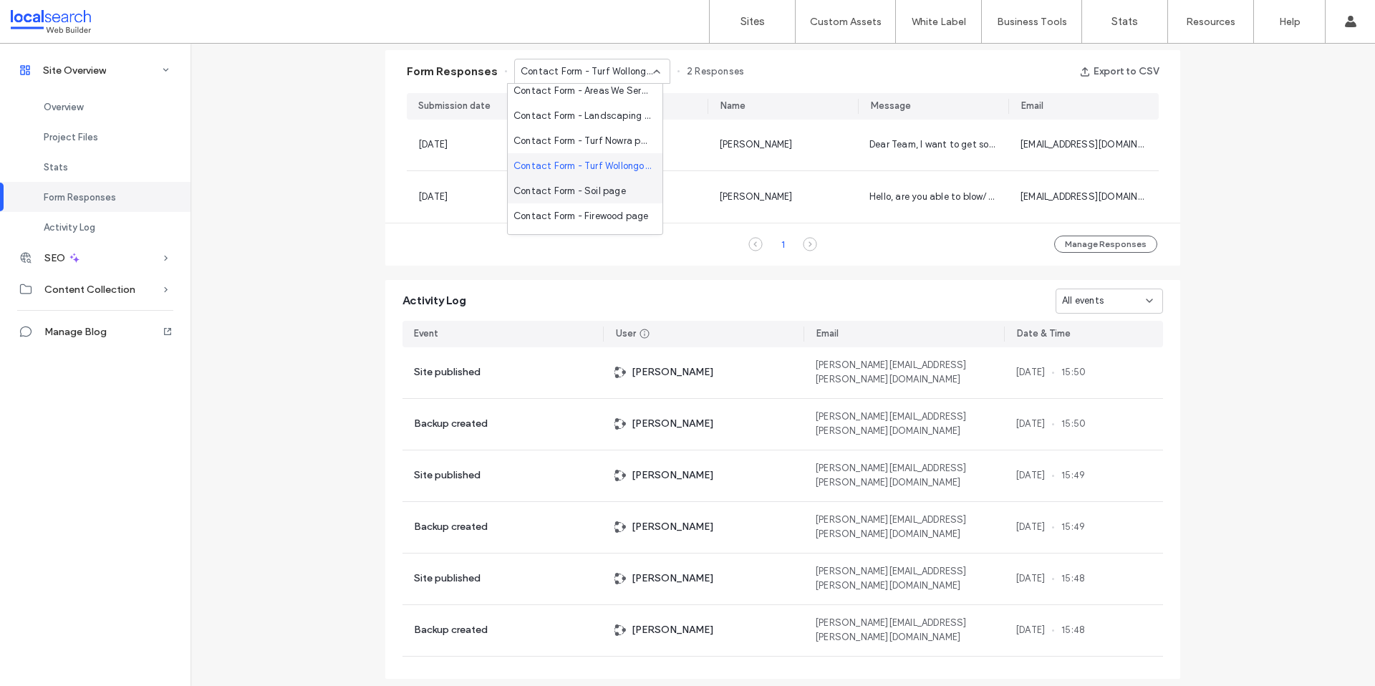
click at [601, 194] on span "Contact Form - Soil page" at bounding box center [569, 191] width 112 height 14
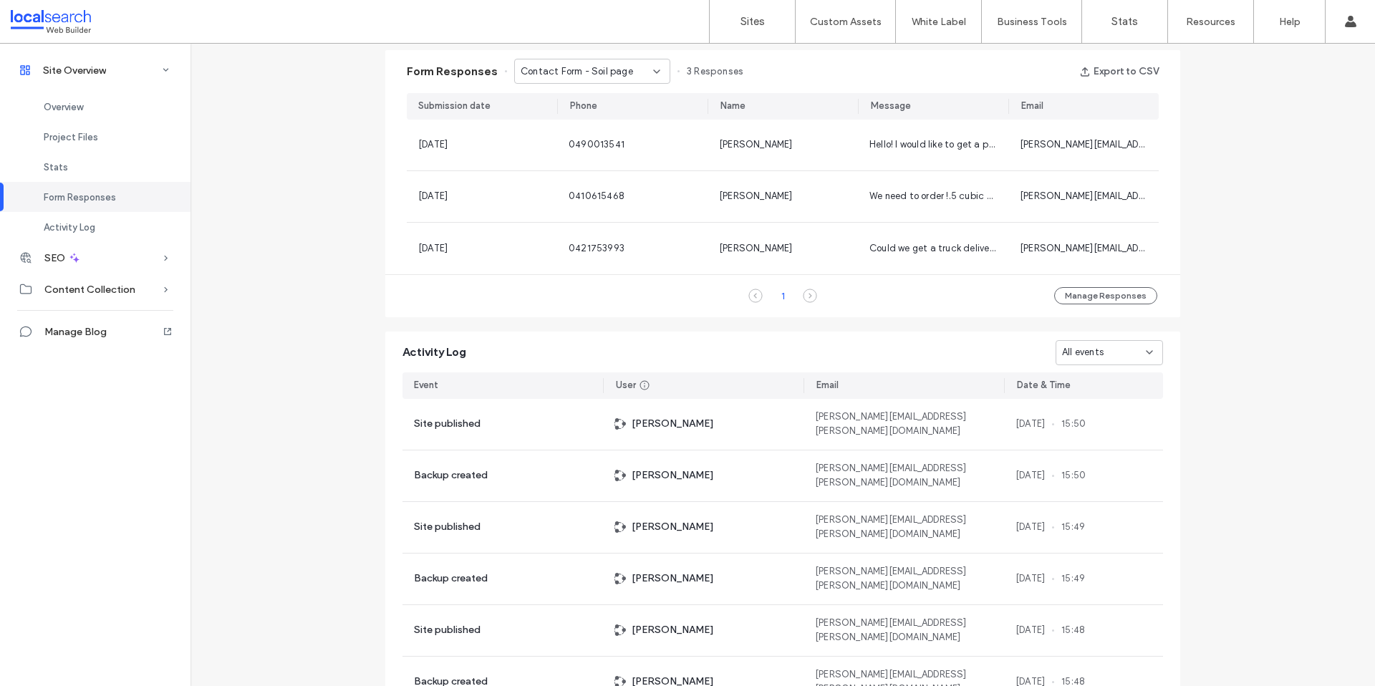
click at [573, 78] on span "Contact Form - Soil page" at bounding box center [577, 71] width 112 height 14
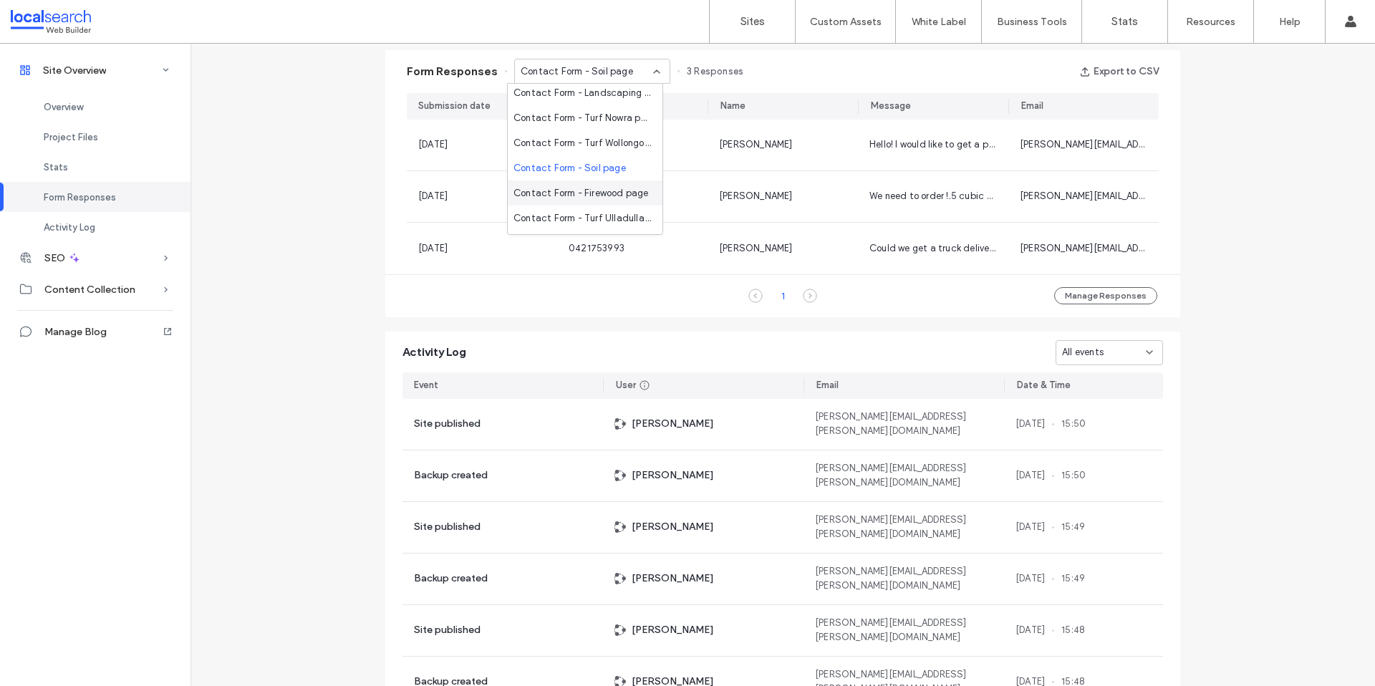
click at [576, 186] on span "Contact Form - Firewood page" at bounding box center [580, 193] width 135 height 14
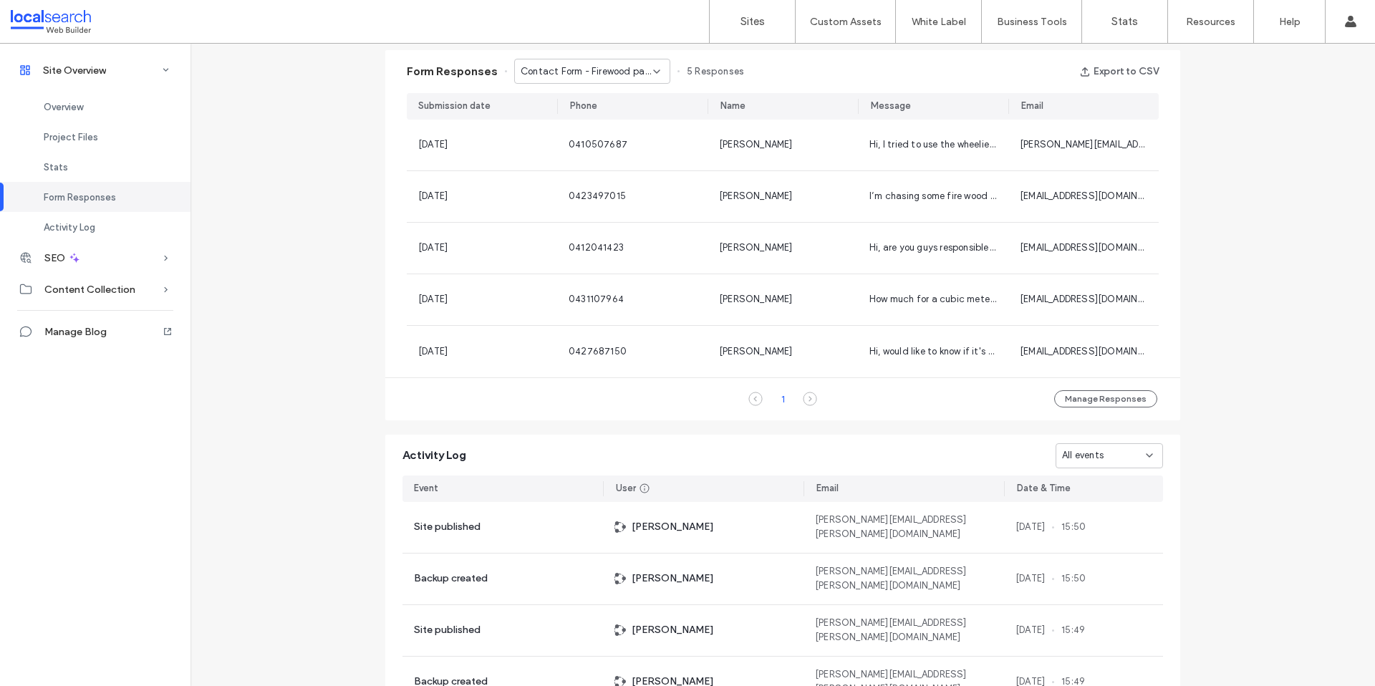
click at [554, 80] on div "Contact Form - Firewood page" at bounding box center [592, 71] width 156 height 25
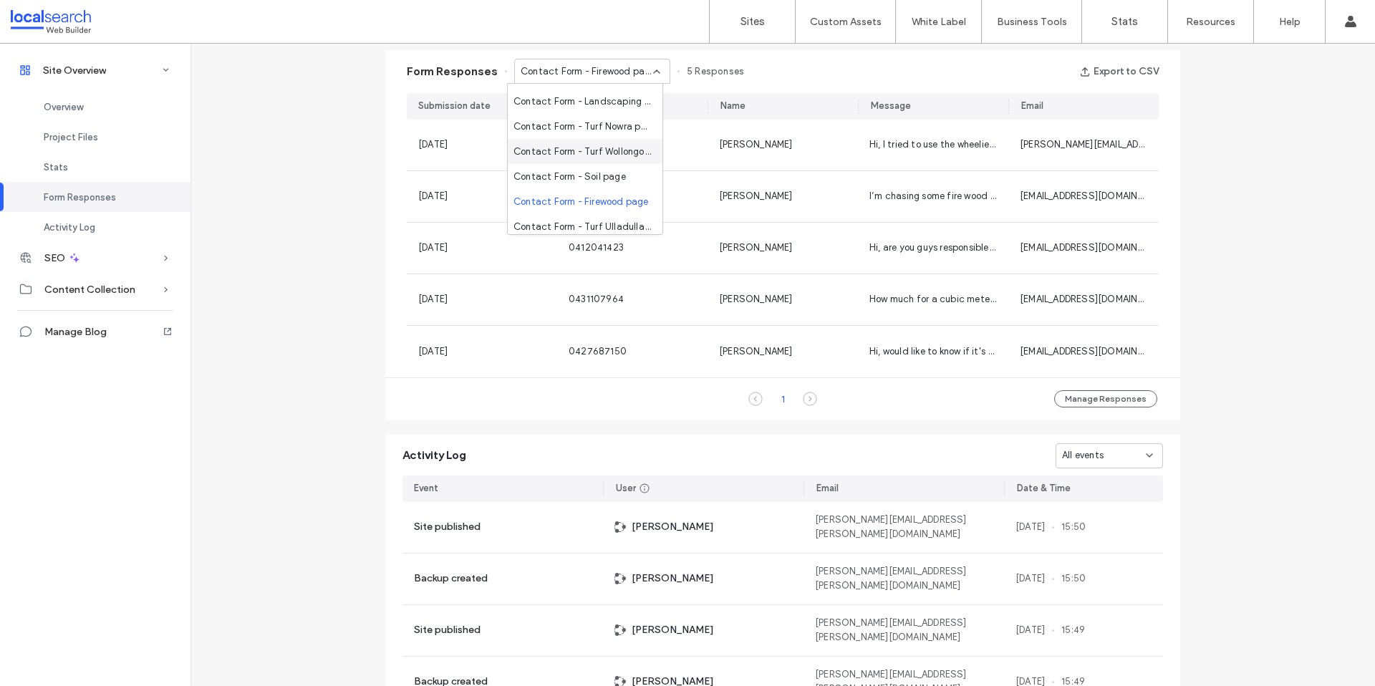
scroll to position [408, 0]
click at [570, 183] on span "Contact Form - Turf Ulladulla page" at bounding box center [581, 190] width 137 height 14
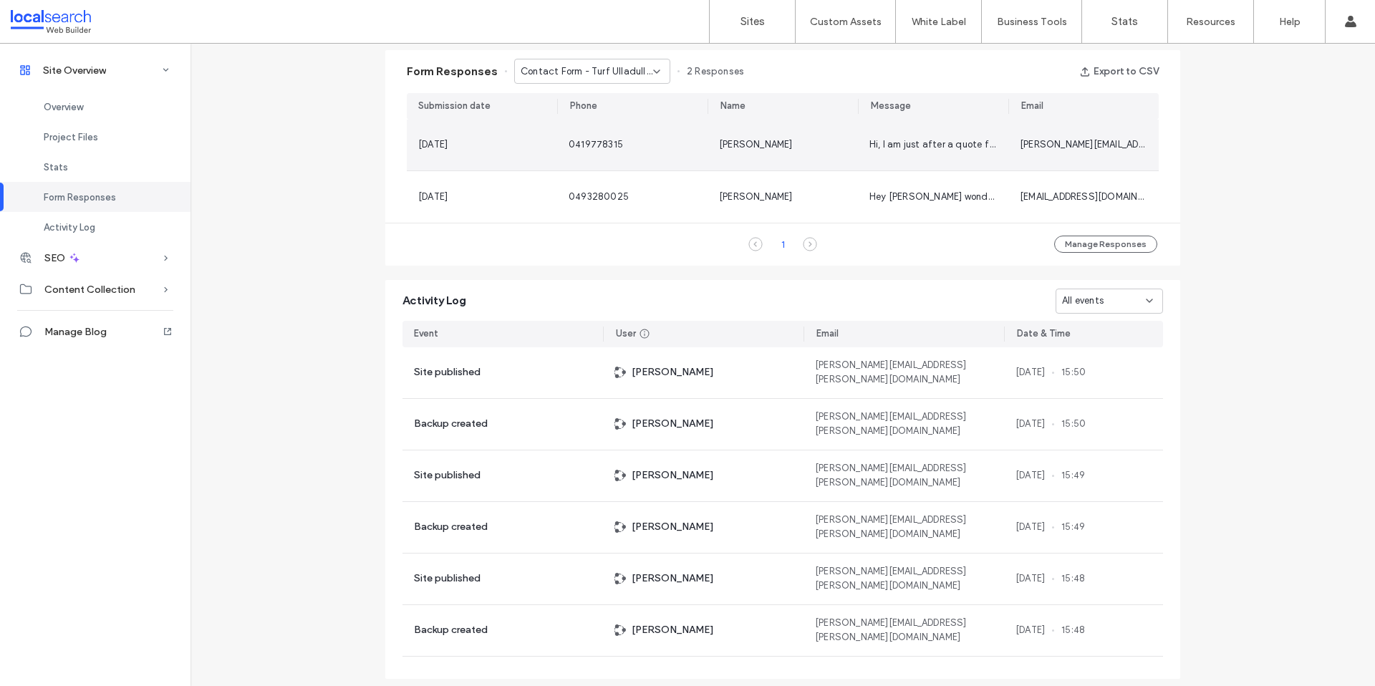
click at [586, 131] on div "0419778315" at bounding box center [632, 145] width 150 height 51
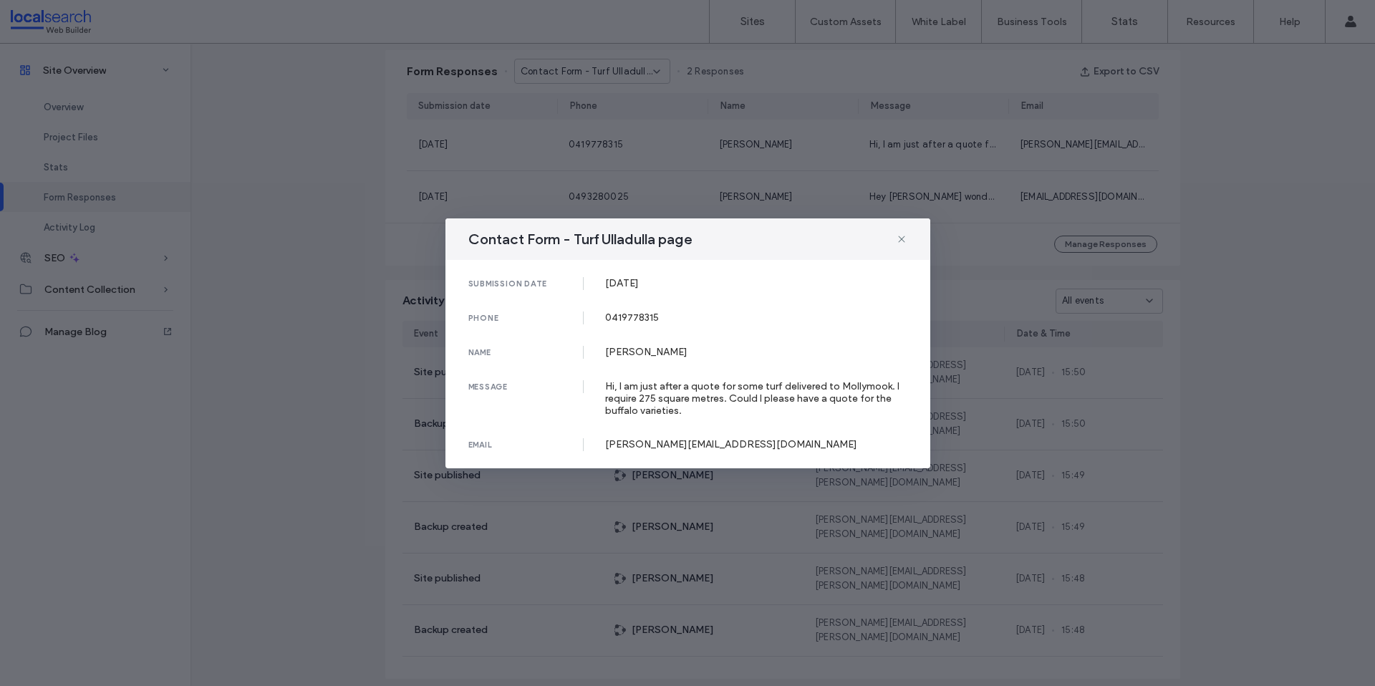
click at [586, 131] on div "Contact Form - Turf Ulladulla page submission date 16 Aug, 2025 phone 041977831…" at bounding box center [687, 343] width 1375 height 686
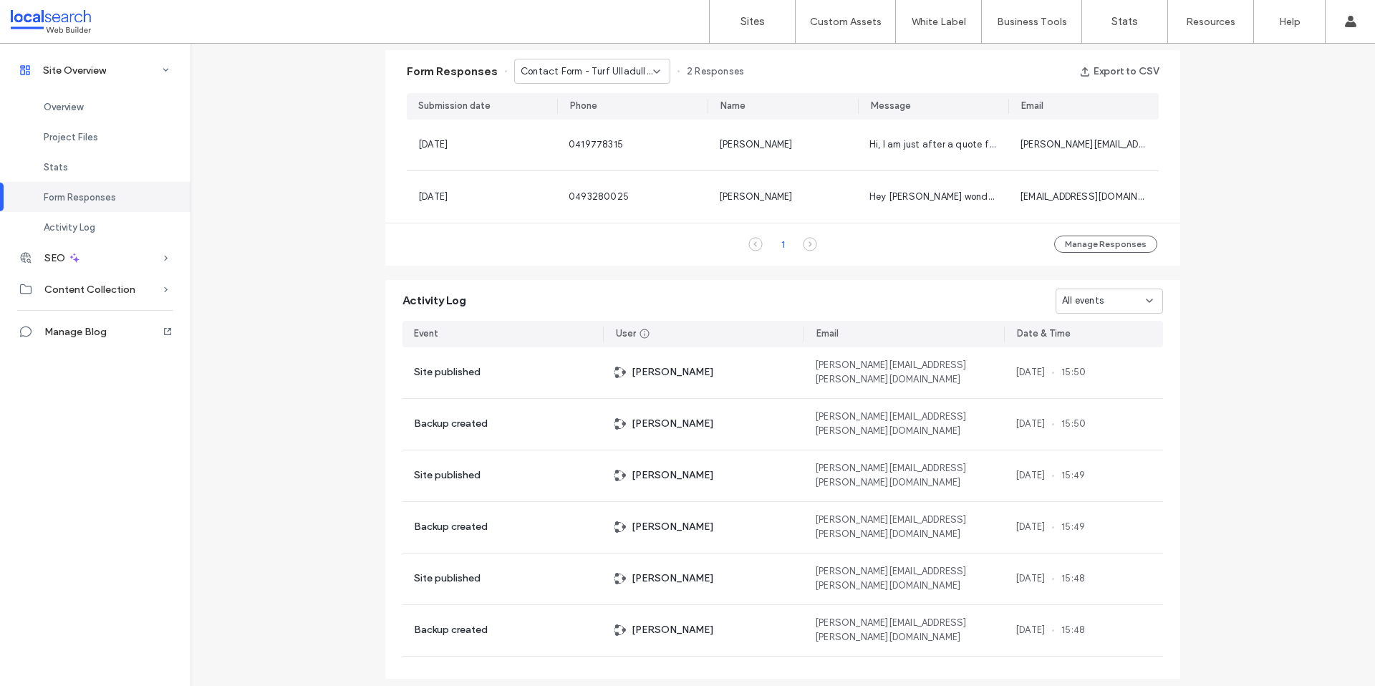
click at [576, 69] on span "Contact Form - Turf Ulladulla page" at bounding box center [587, 71] width 132 height 14
click at [574, 194] on div "Contact Form - Turf Kiama page" at bounding box center [585, 202] width 155 height 25
click at [543, 76] on span "Contact Form - Turf Kiama page" at bounding box center [587, 71] width 132 height 14
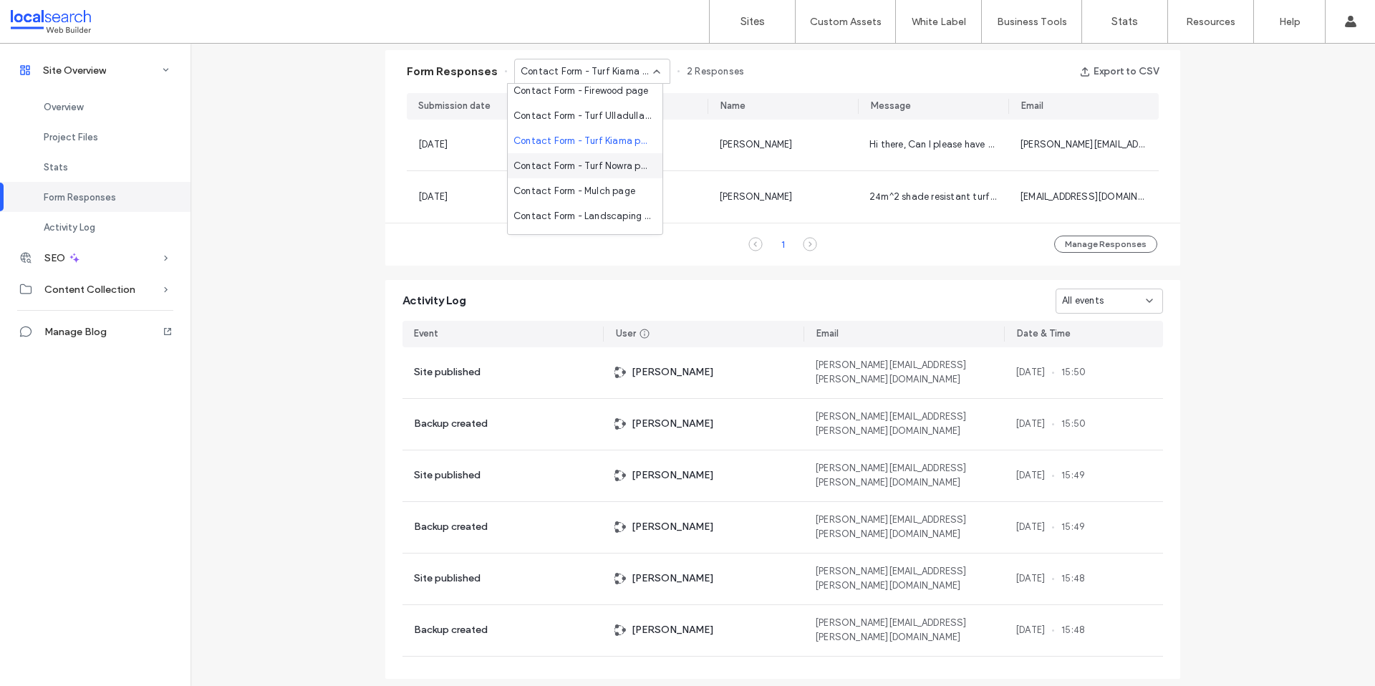
click at [570, 165] on span "Contact Form - Turf Nowra page" at bounding box center [581, 166] width 137 height 14
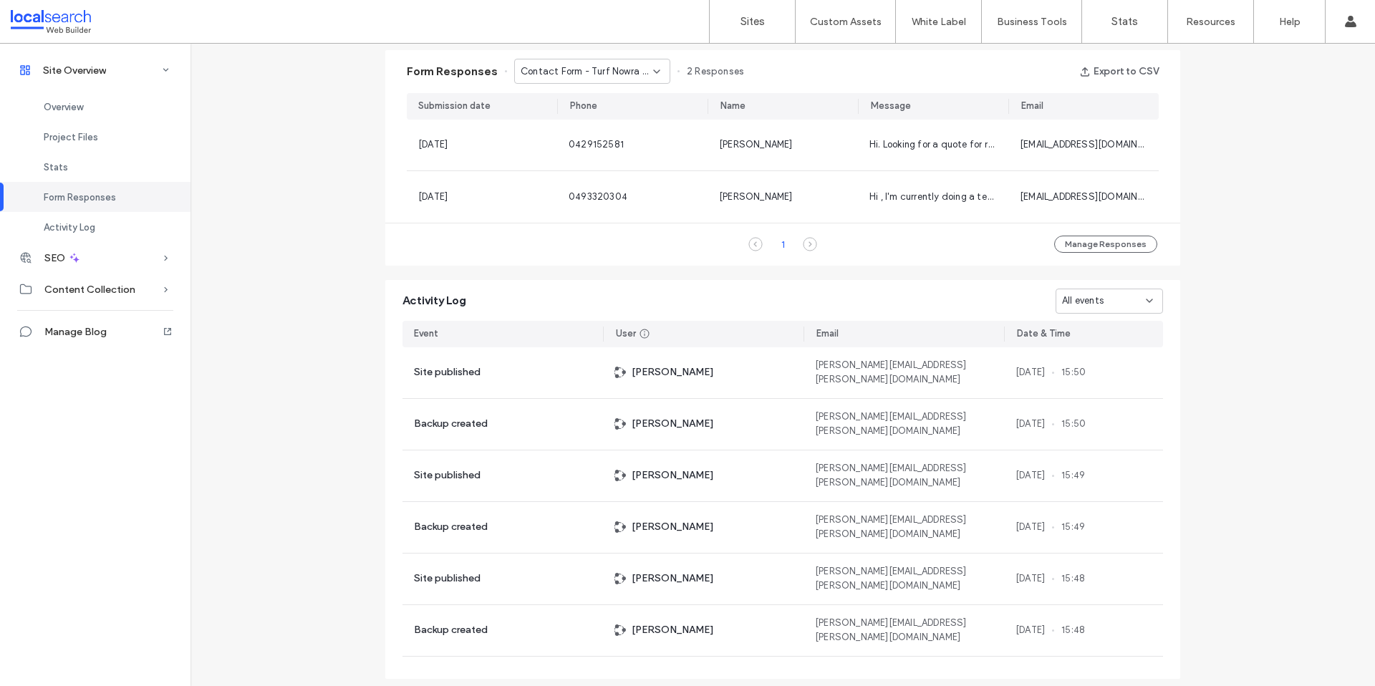
click at [578, 70] on span "Contact Form - Turf Nowra page" at bounding box center [587, 71] width 132 height 14
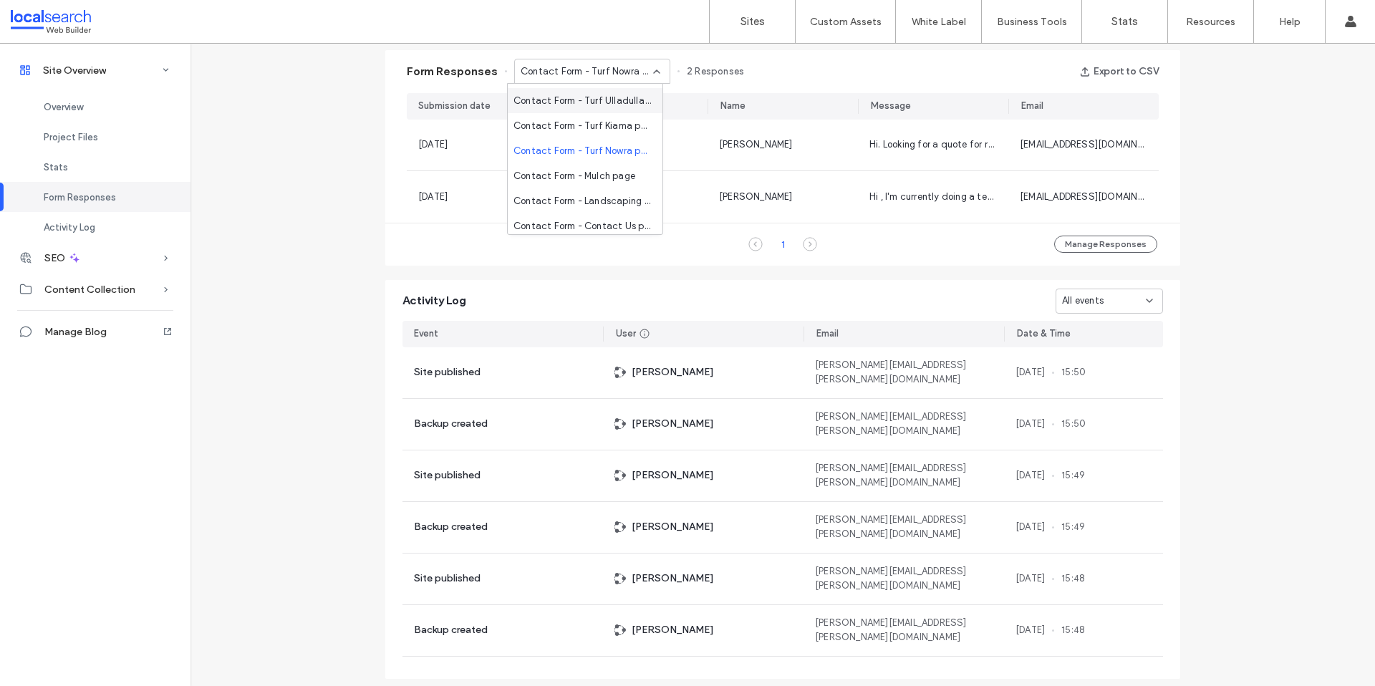
scroll to position [503, 0]
click at [599, 165] on span "Contact Form - Mulch page" at bounding box center [574, 170] width 122 height 14
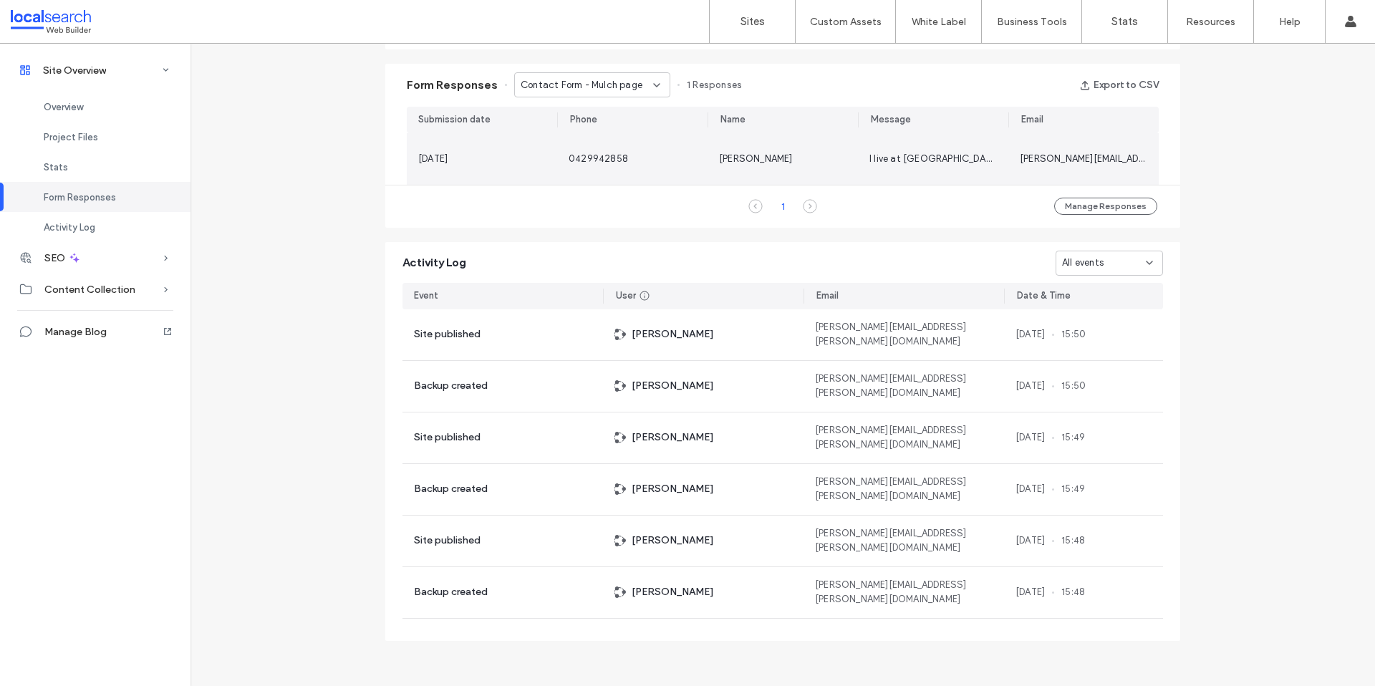
scroll to position [909, 0]
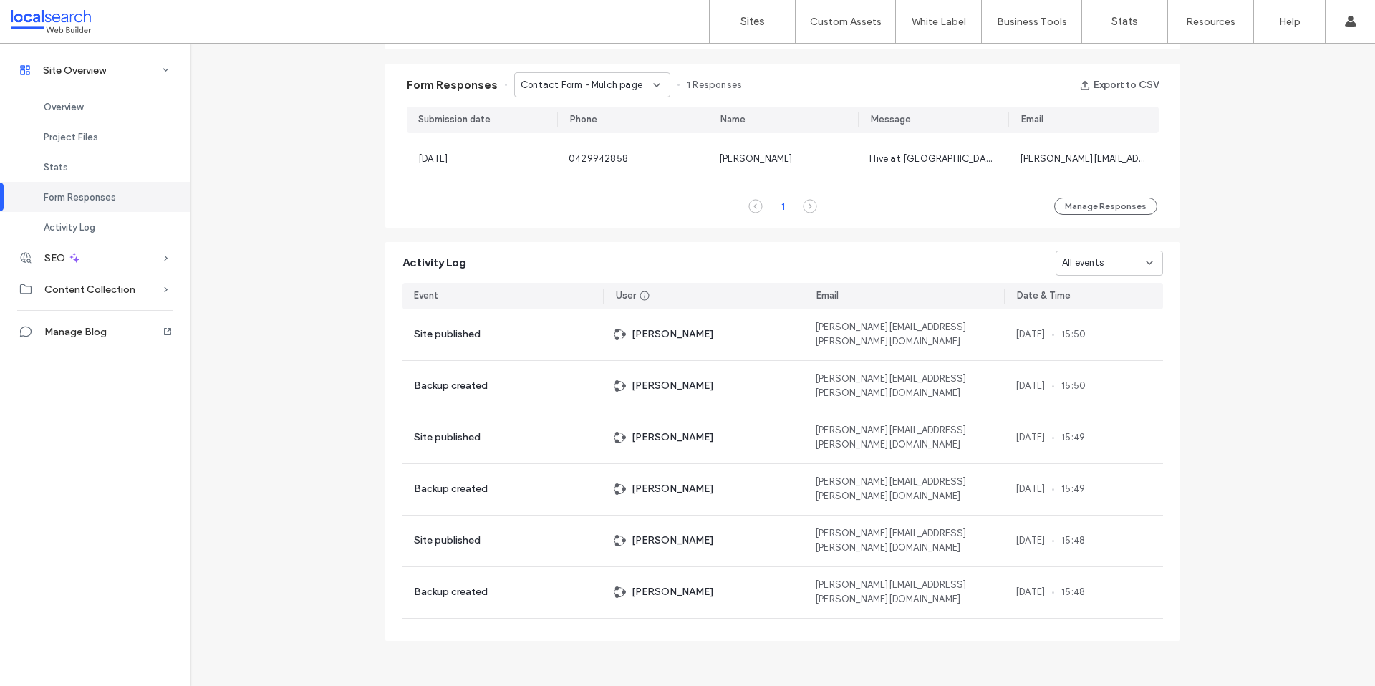
click at [591, 90] on span "Contact Form - Mulch page" at bounding box center [582, 85] width 122 height 14
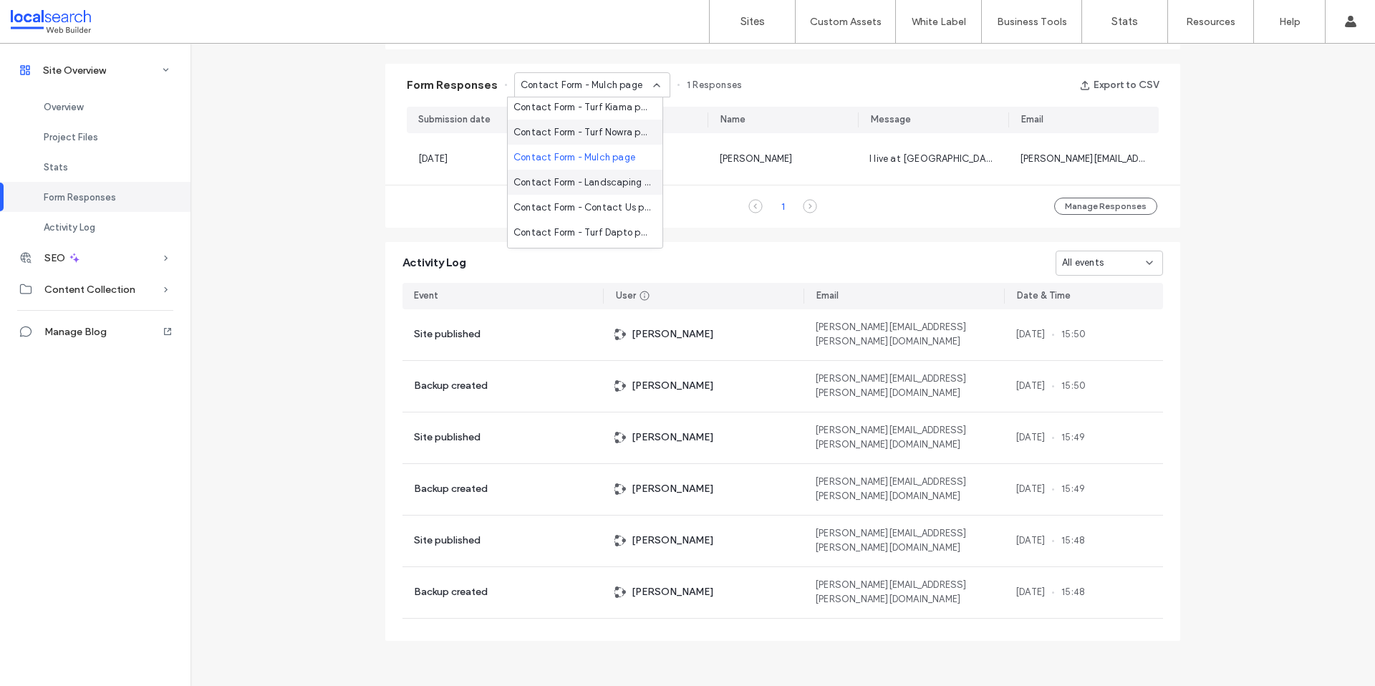
scroll to position [554, 0]
click at [596, 159] on span "Contact Form - Landscaping Supplies Shellharbour page" at bounding box center [581, 157] width 137 height 14
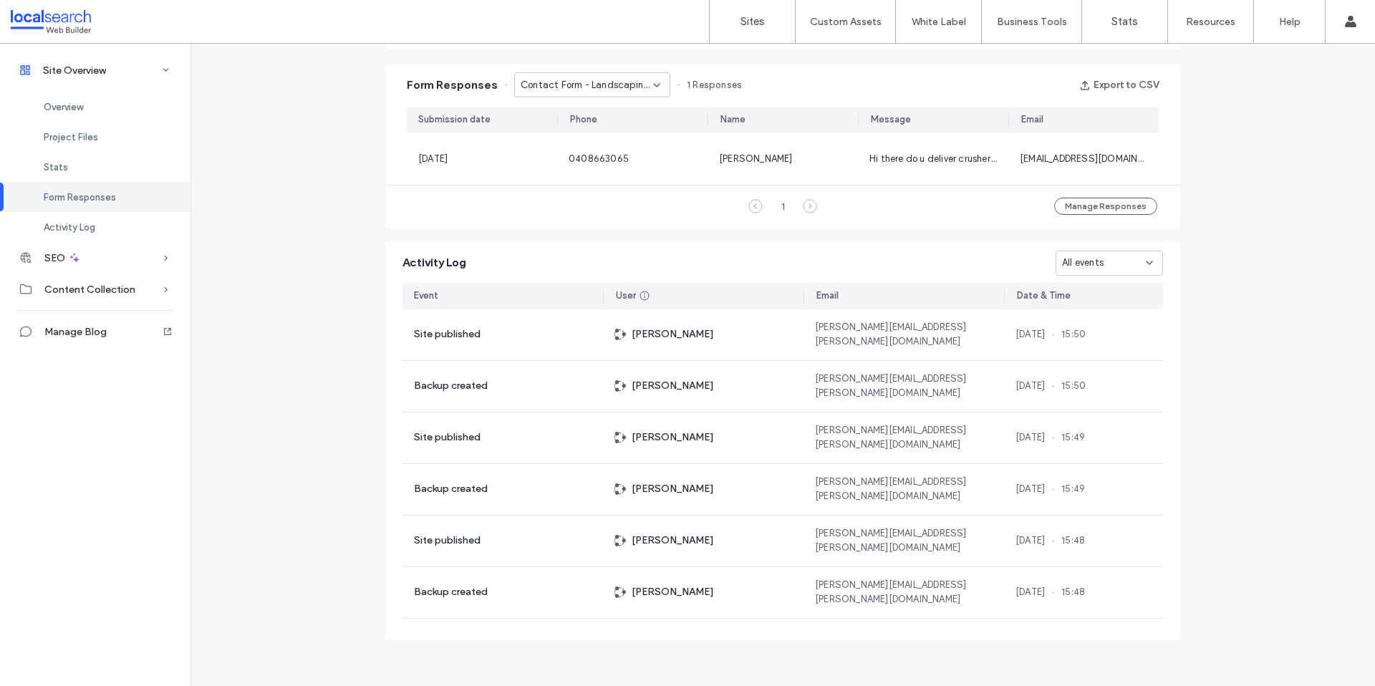
click at [582, 90] on span "Contact Form - Landscaping Supplies Shellharbour page" at bounding box center [587, 85] width 132 height 14
click at [593, 147] on div "Contact Form - Contact Us page" at bounding box center [585, 156] width 155 height 25
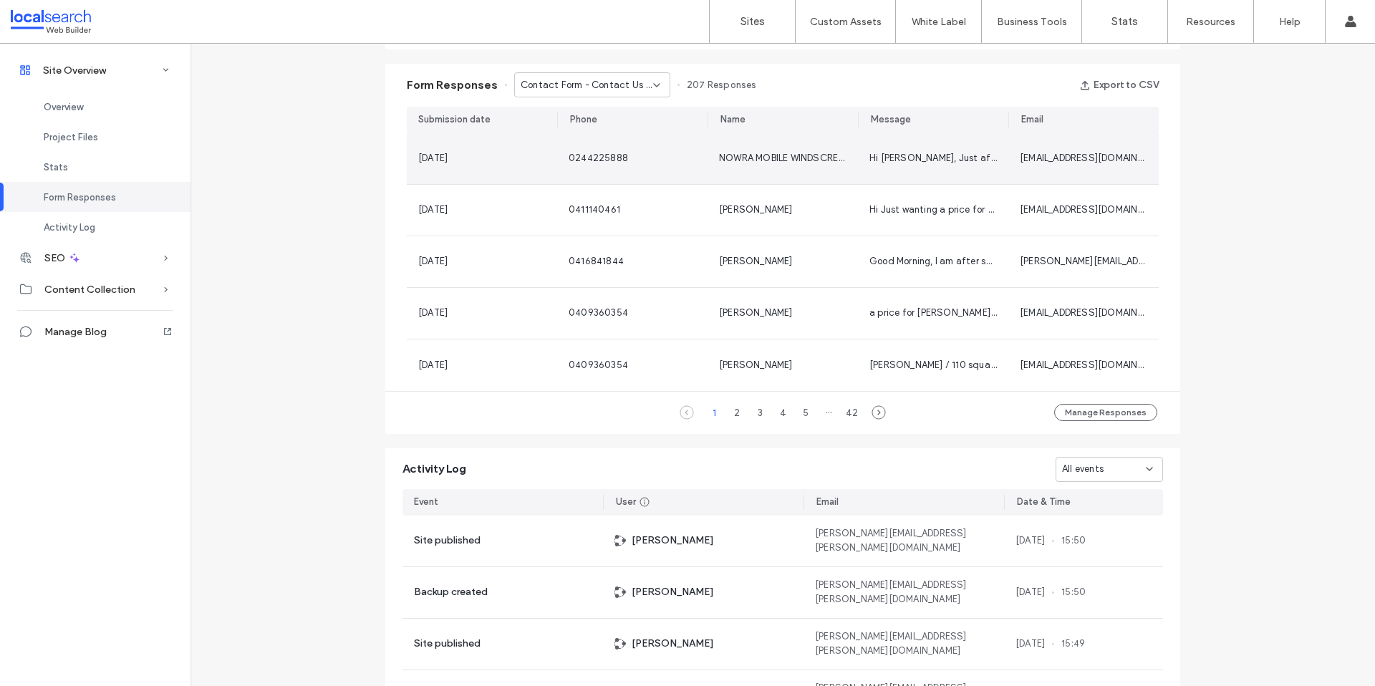
scroll to position [923, 0]
